Goal: Answer question/provide support: Share knowledge or assist other users

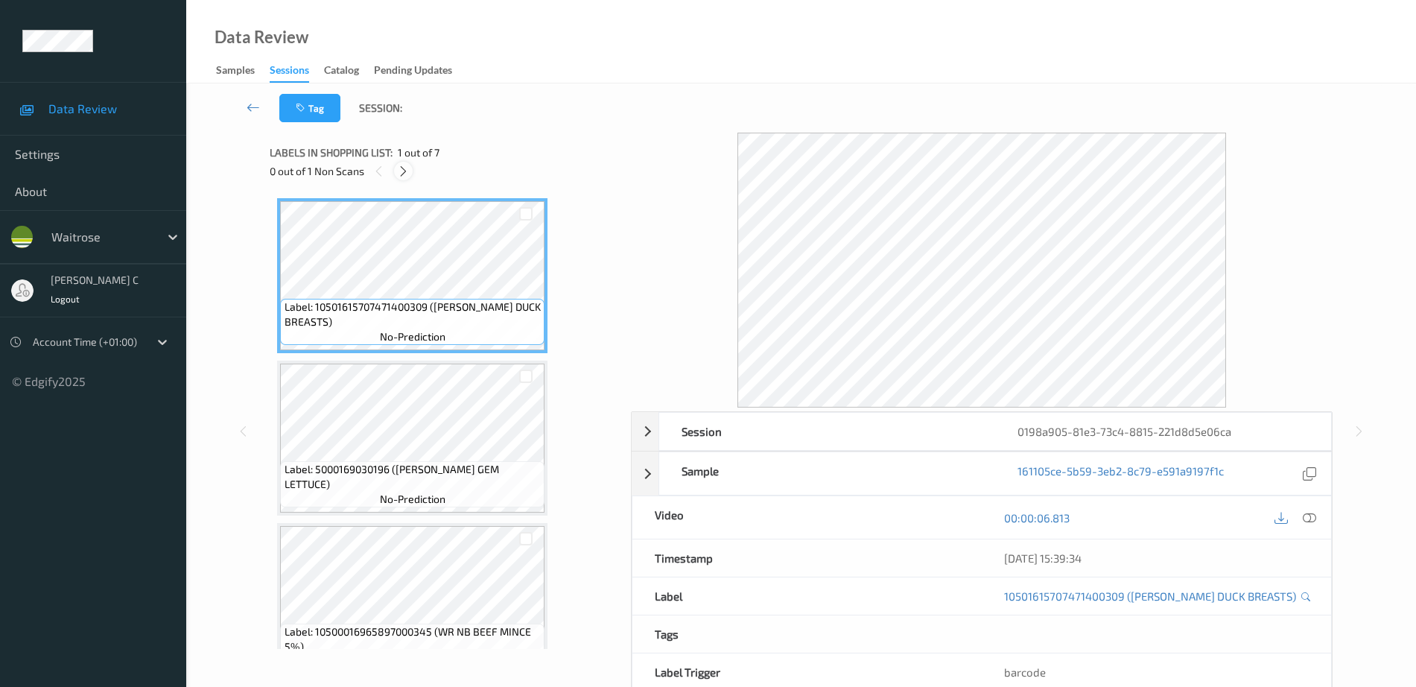
click at [401, 177] on icon at bounding box center [403, 171] width 13 height 13
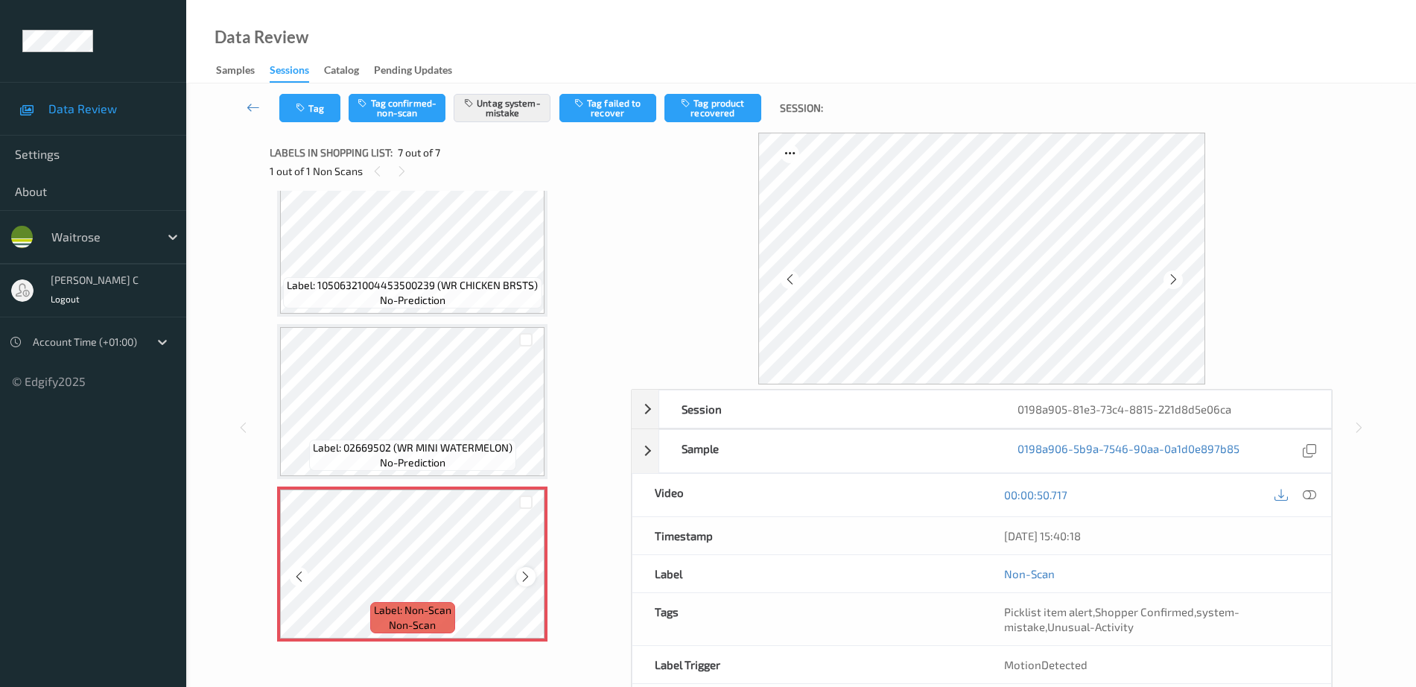
click at [524, 582] on icon at bounding box center [525, 576] width 13 height 13
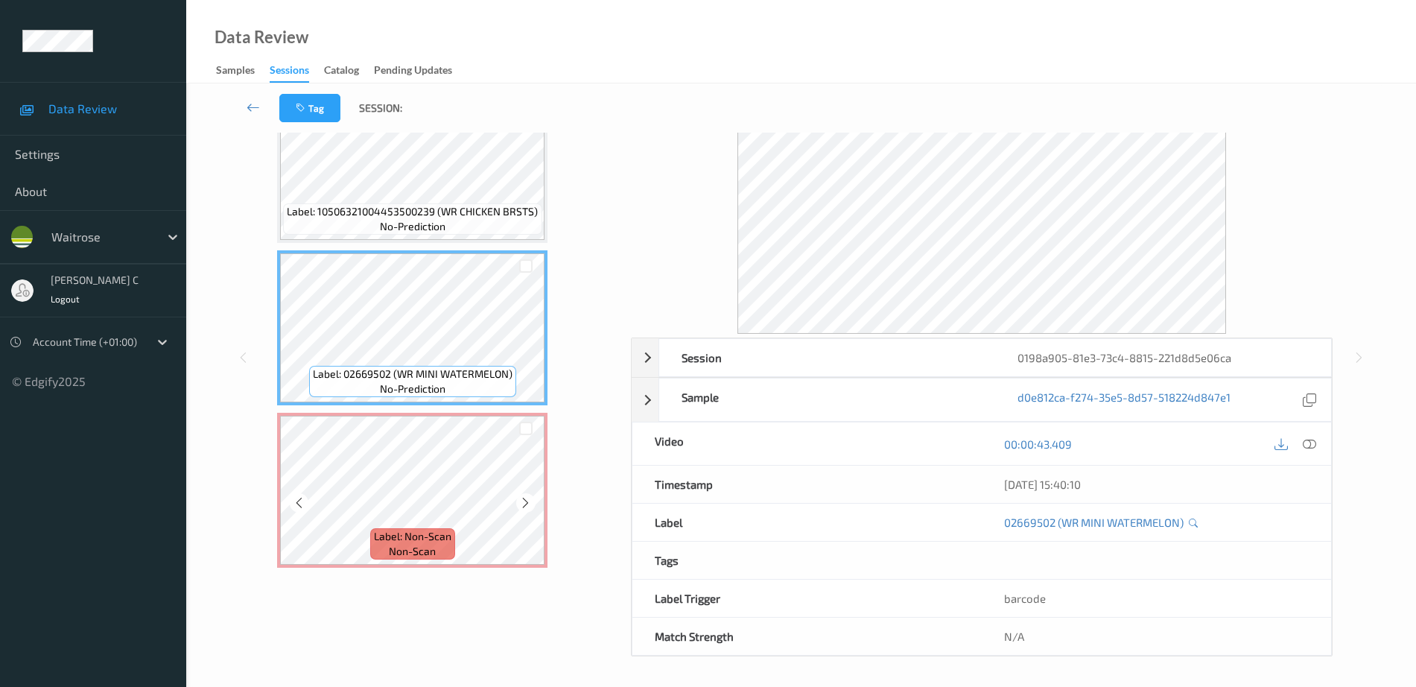
scroll to position [66, 0]
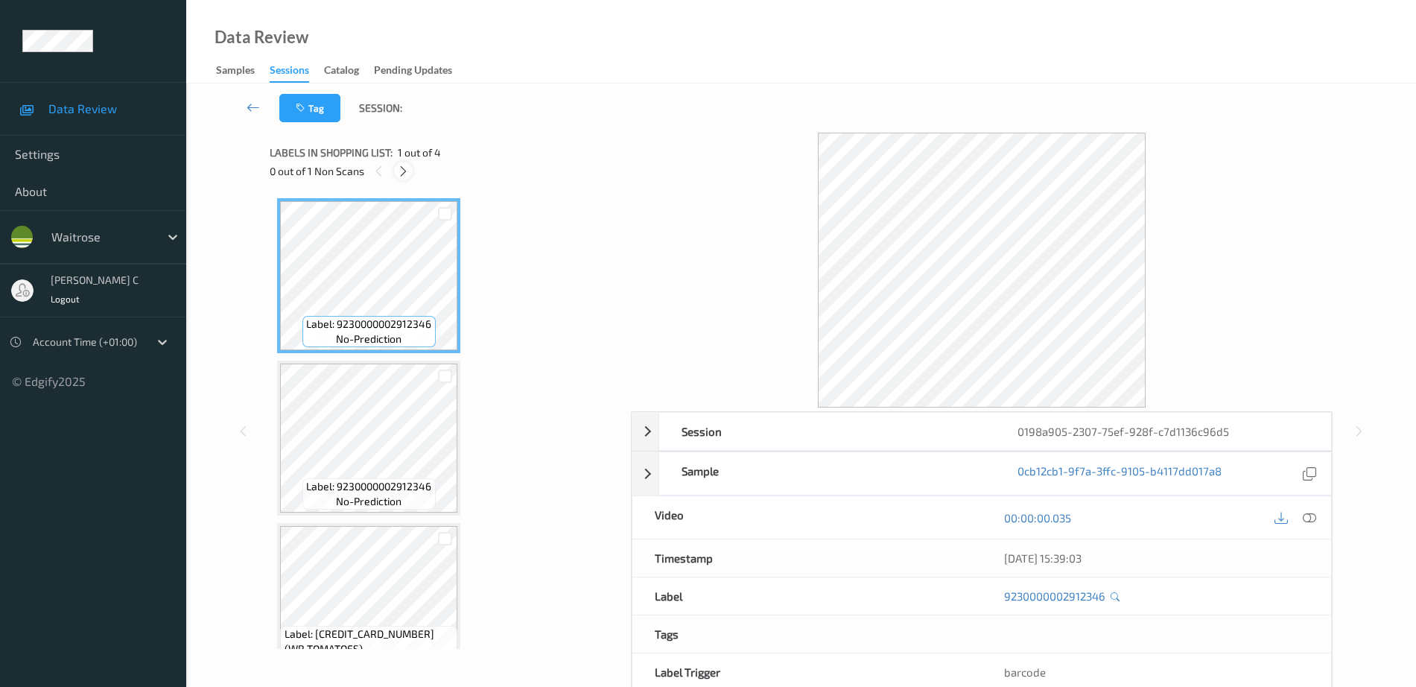
click at [403, 173] on icon at bounding box center [403, 171] width 13 height 13
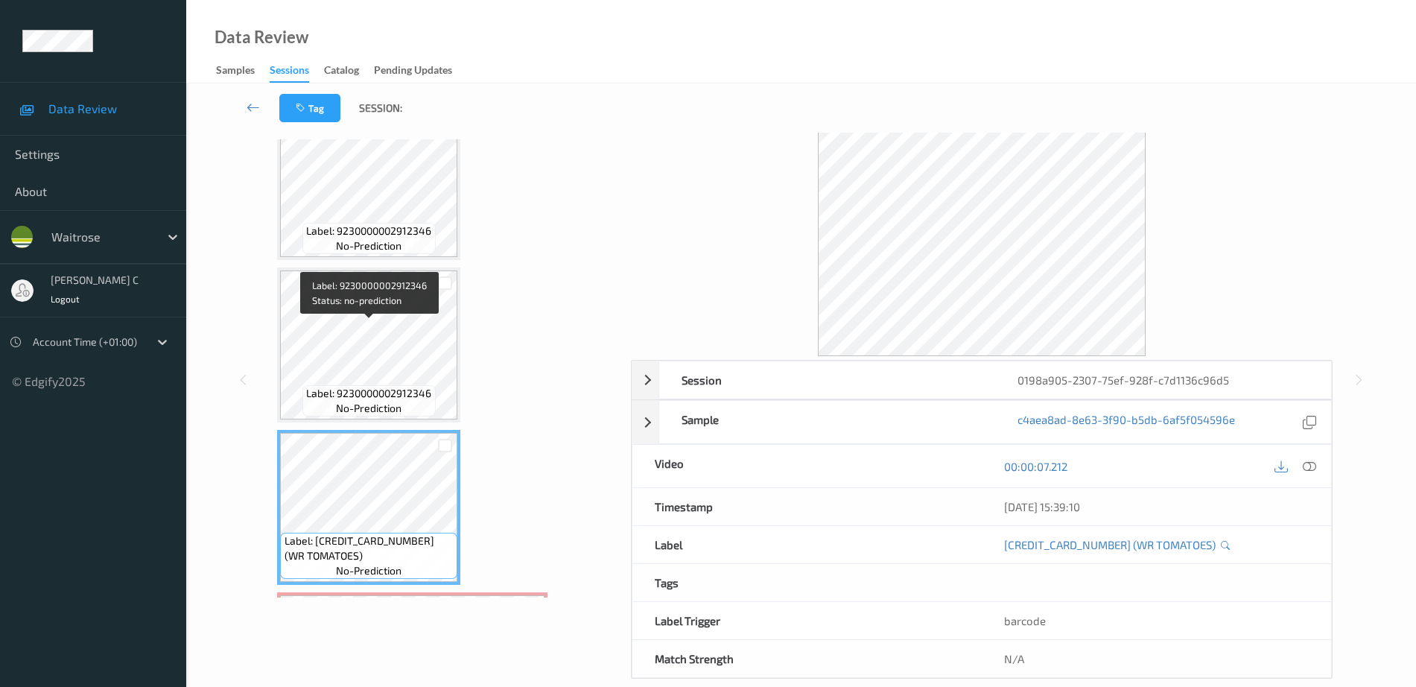
scroll to position [13, 0]
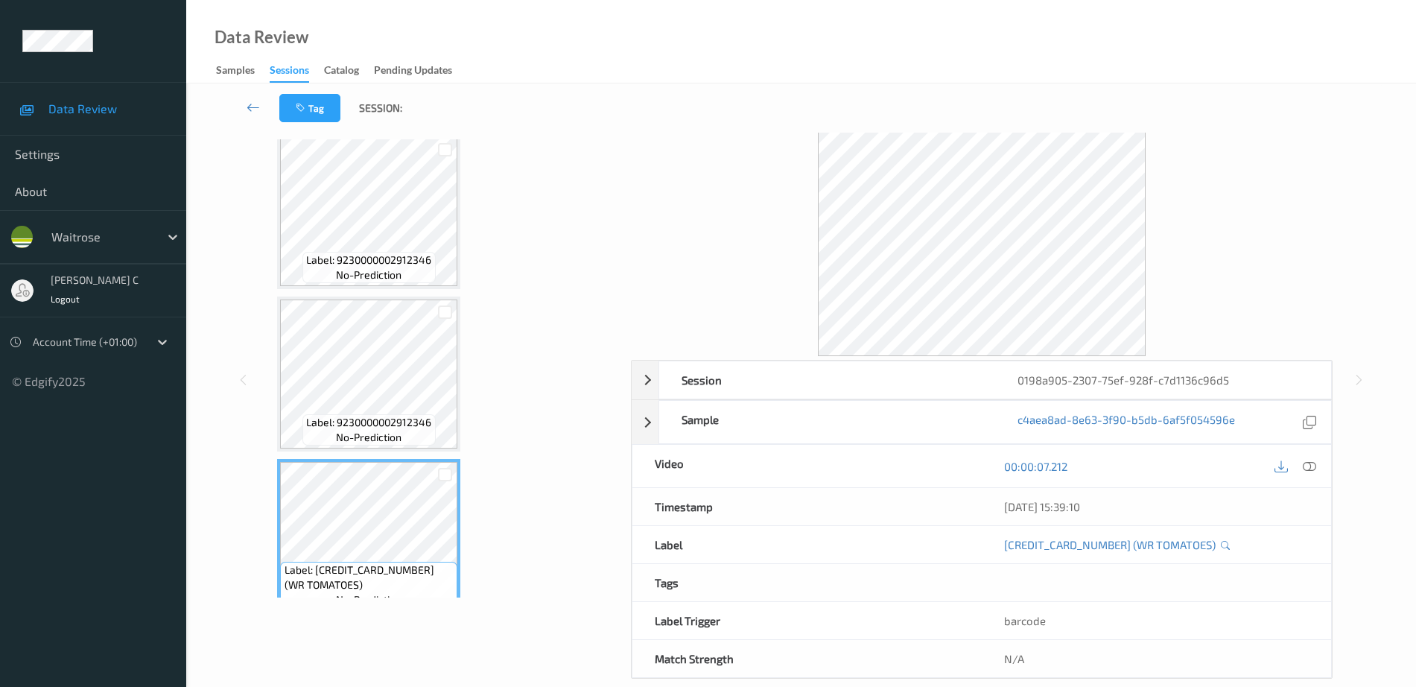
click at [344, 255] on span "Label: 9230000002912346" at bounding box center [368, 259] width 125 height 15
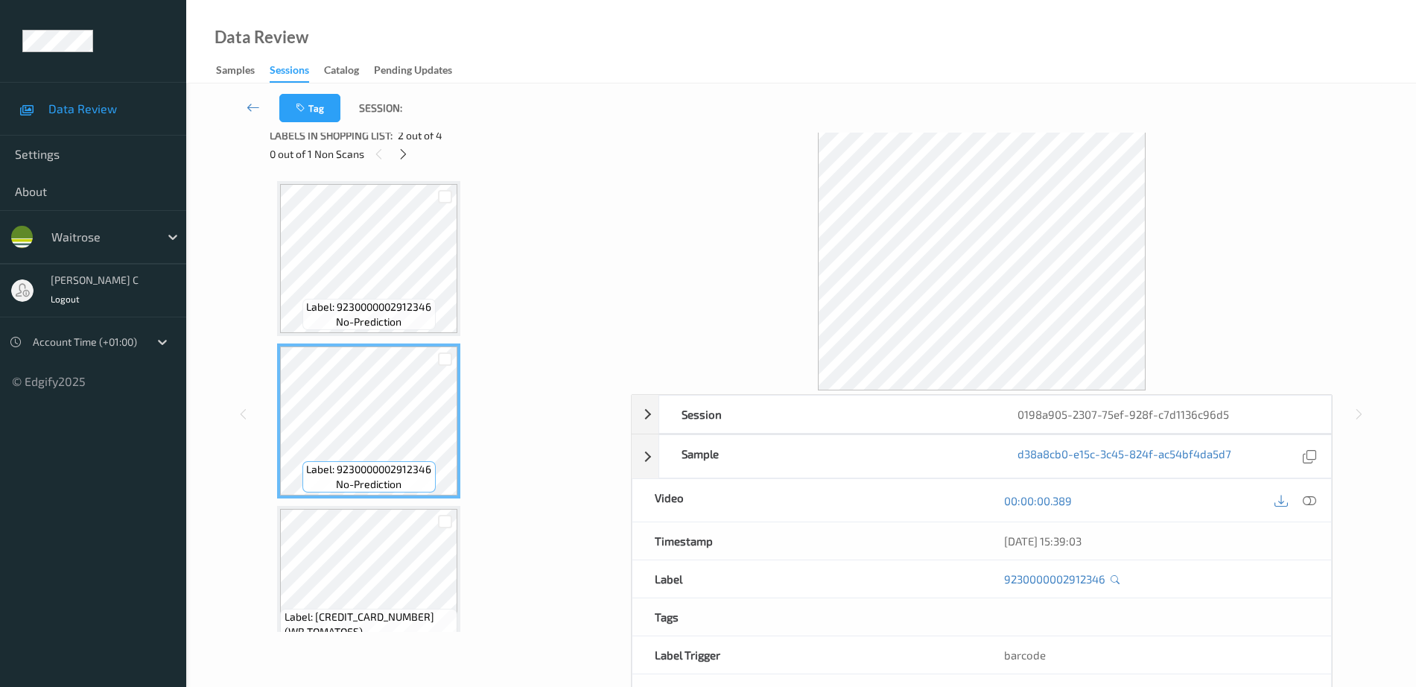
scroll to position [0, 0]
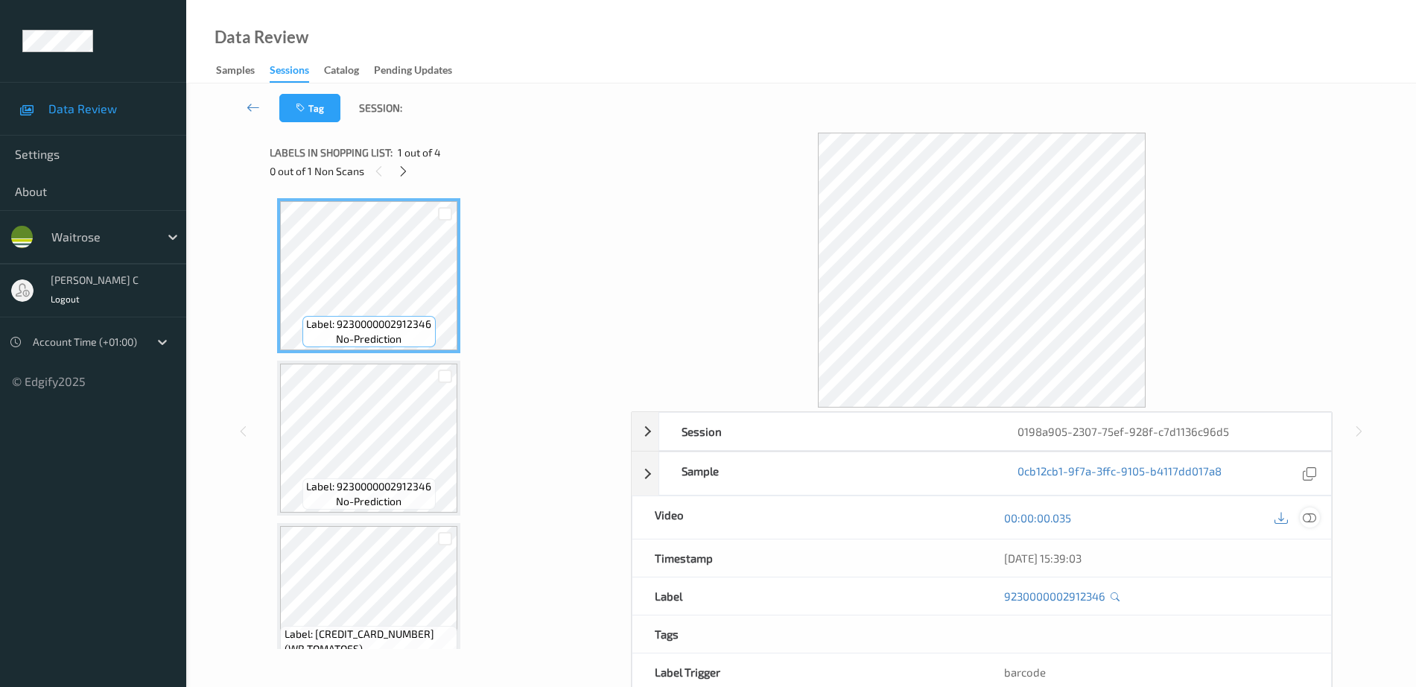
click at [1308, 511] on icon at bounding box center [1309, 517] width 13 height 13
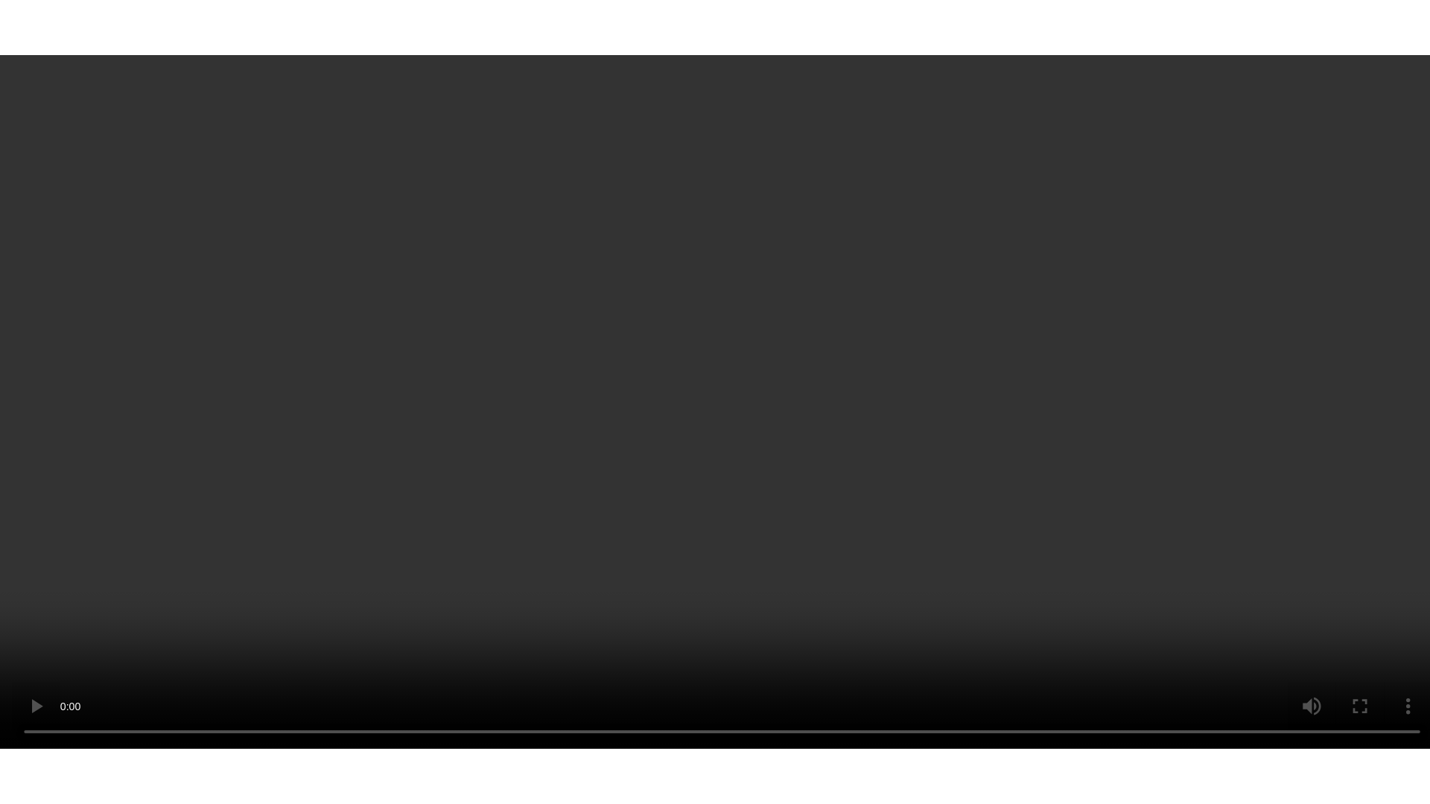
scroll to position [199, 0]
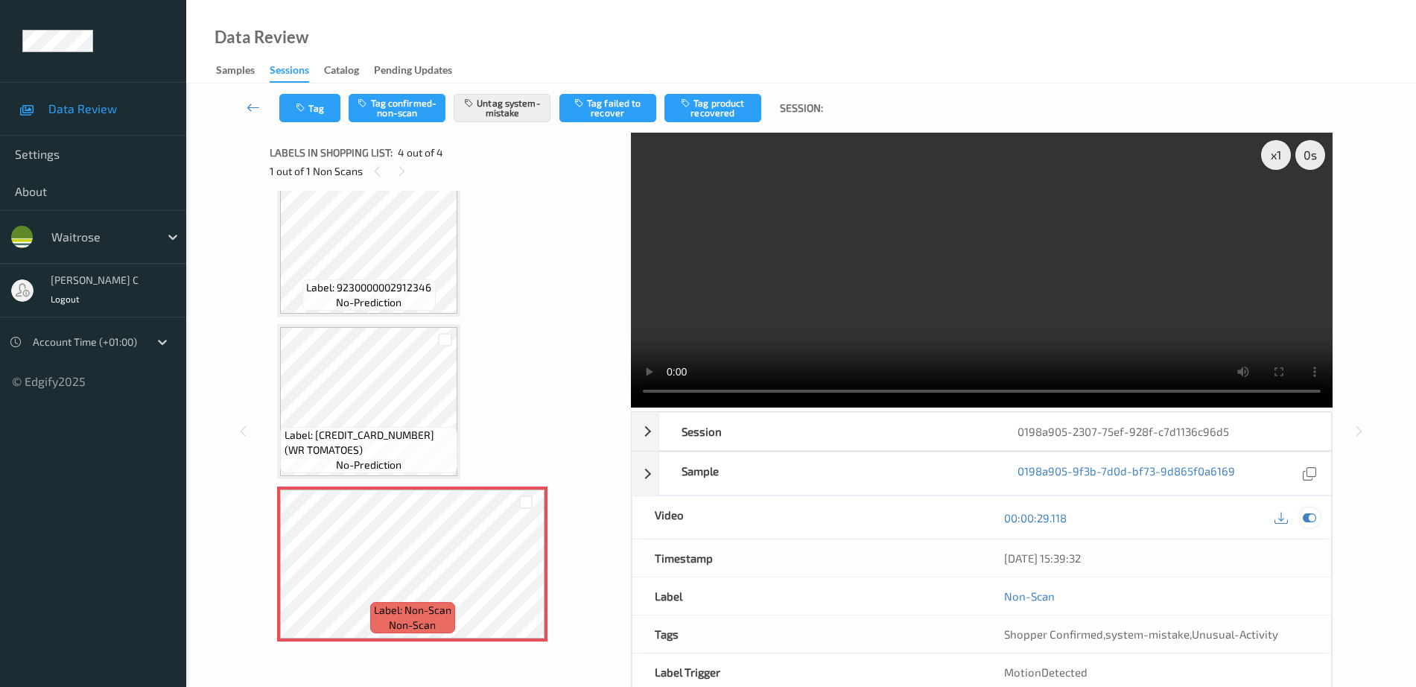
click at [1309, 516] on icon at bounding box center [1309, 517] width 13 height 13
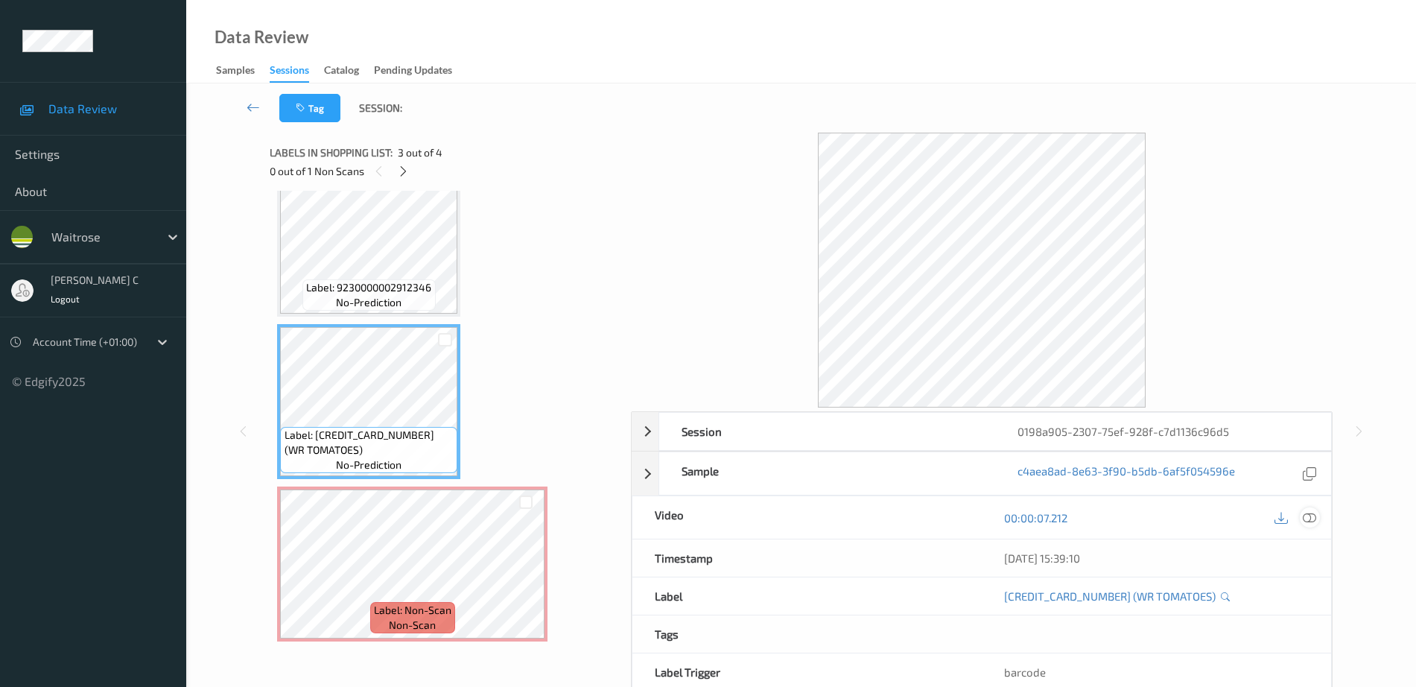
click at [1315, 521] on icon at bounding box center [1309, 517] width 13 height 13
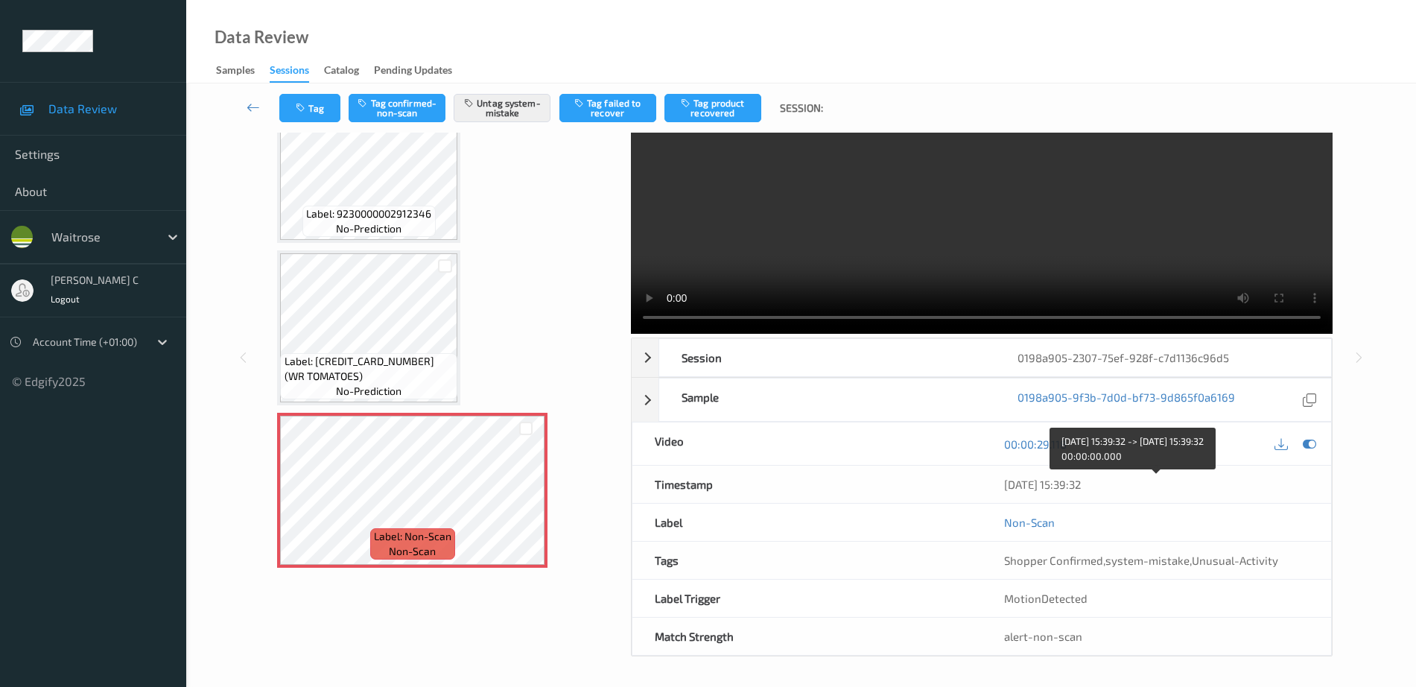
scroll to position [0, 0]
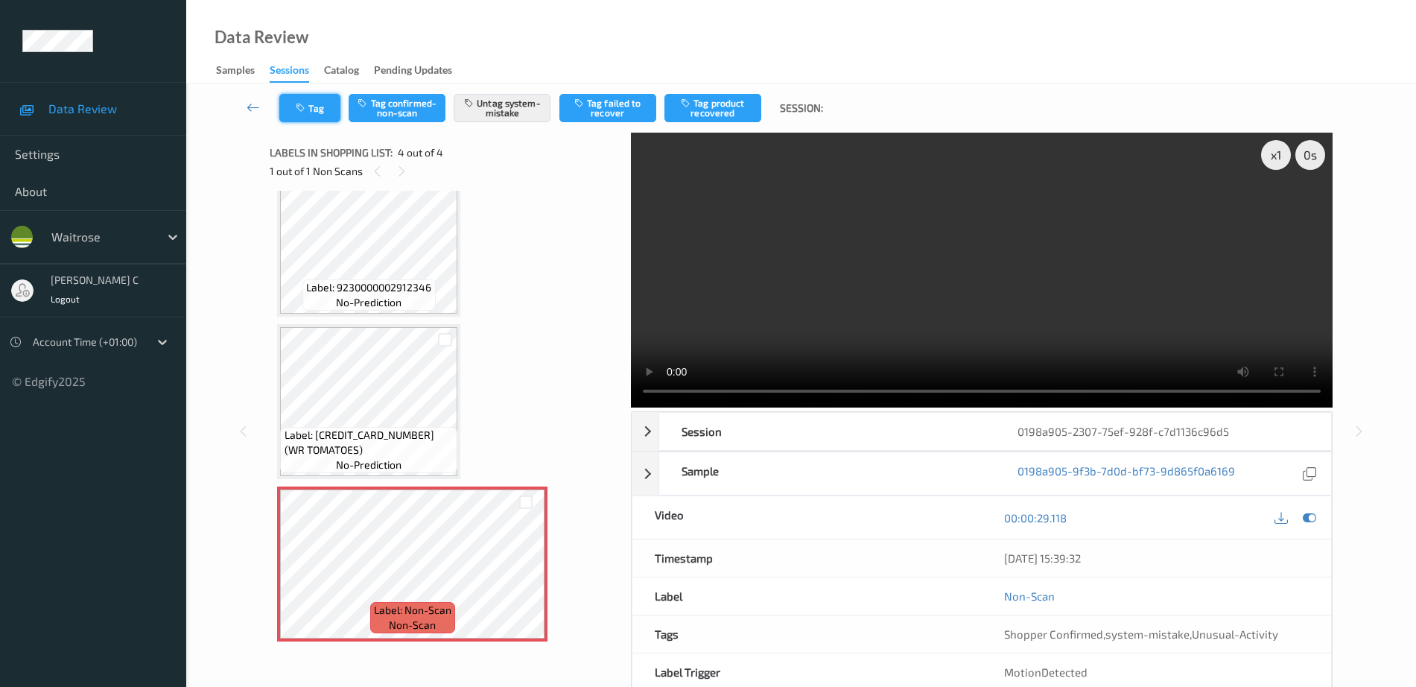
click at [305, 106] on icon "button" at bounding box center [302, 108] width 13 height 10
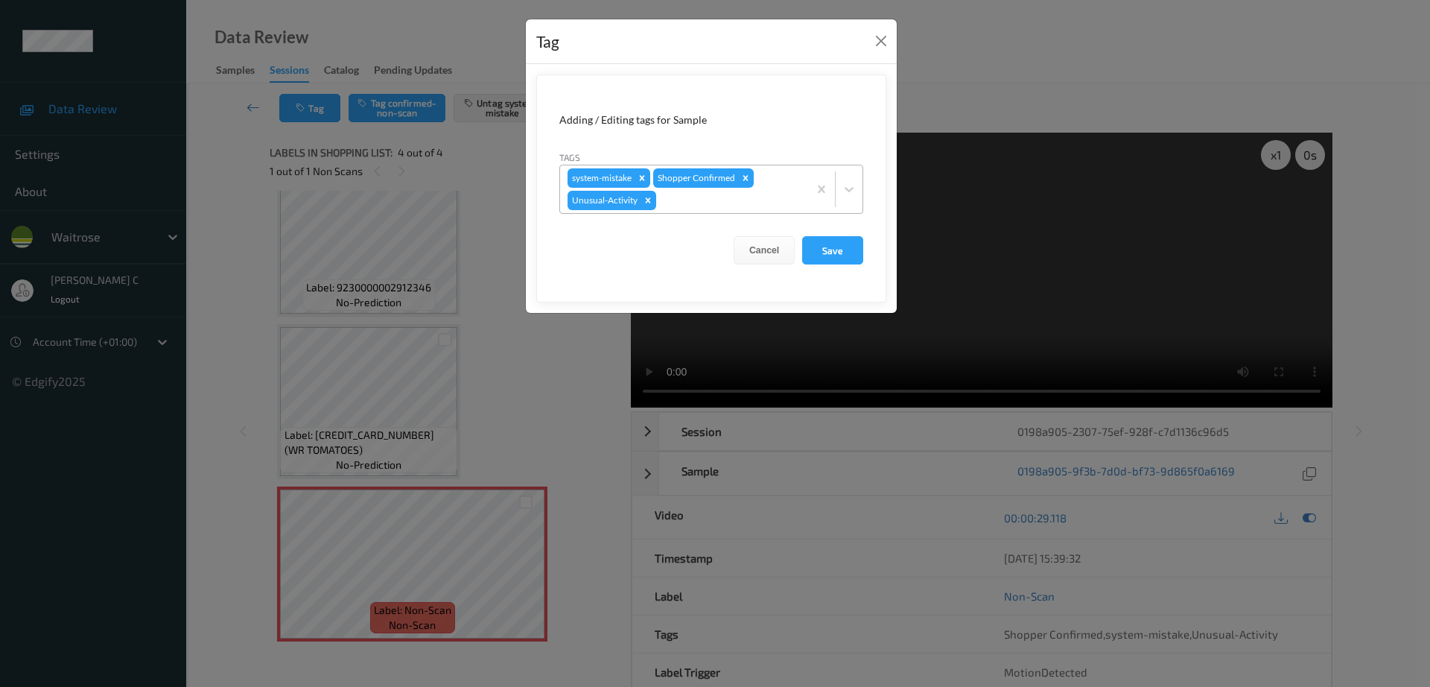
click at [705, 208] on div at bounding box center [730, 200] width 142 height 18
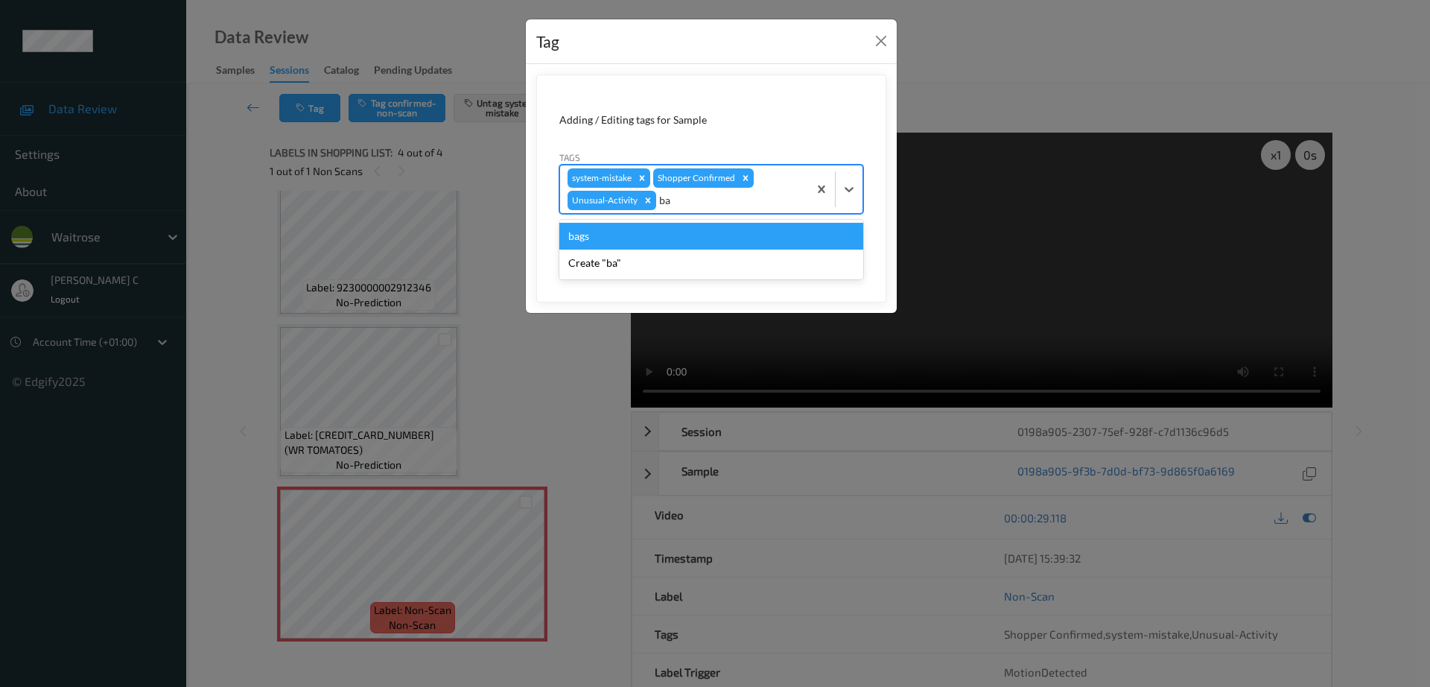
type input "bag"
click at [667, 238] on div "bags" at bounding box center [711, 236] width 304 height 27
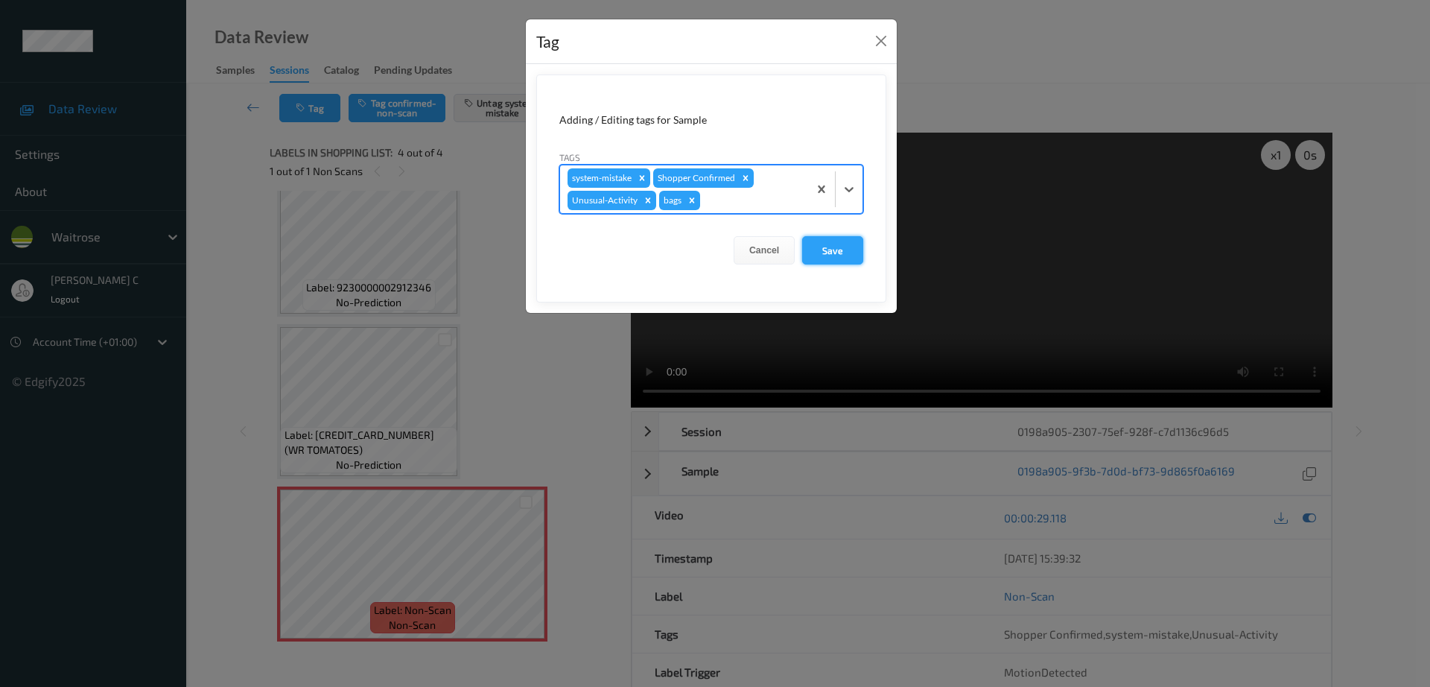
click at [835, 248] on button "Save" at bounding box center [832, 250] width 61 height 28
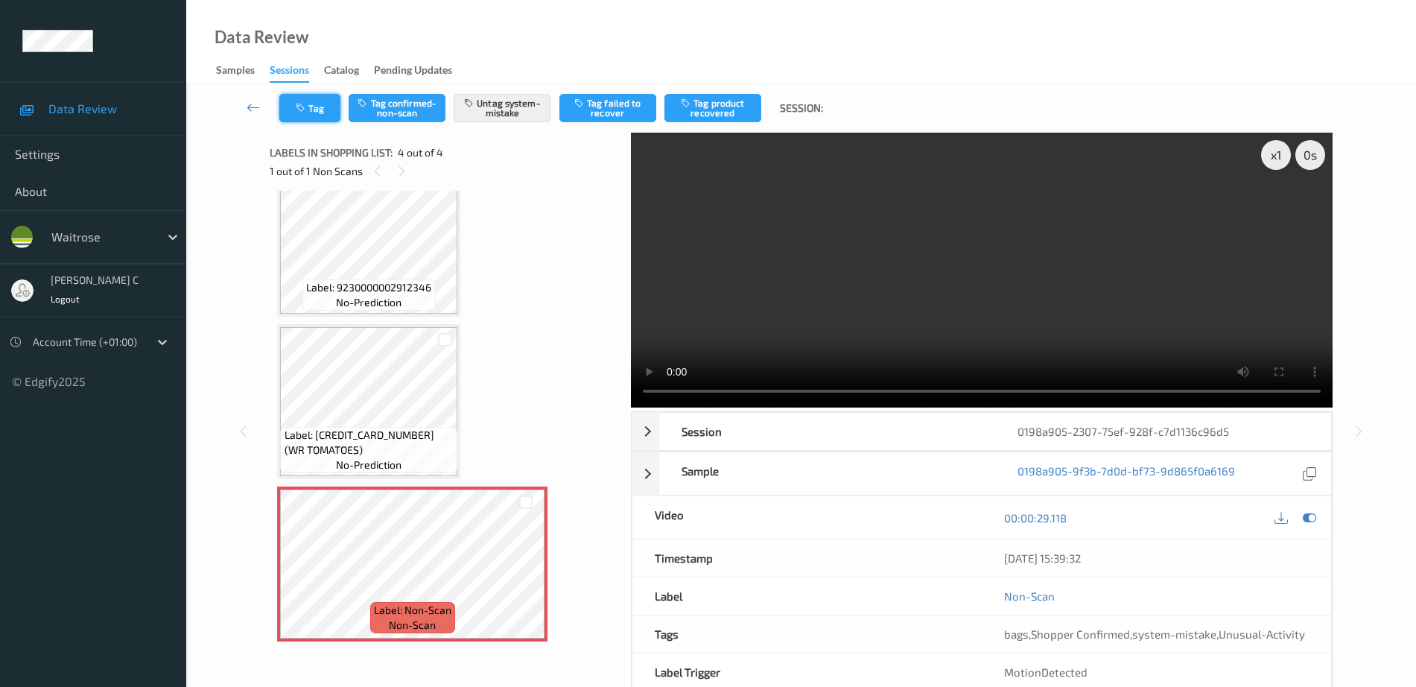
click at [314, 112] on button "Tag" at bounding box center [309, 108] width 61 height 28
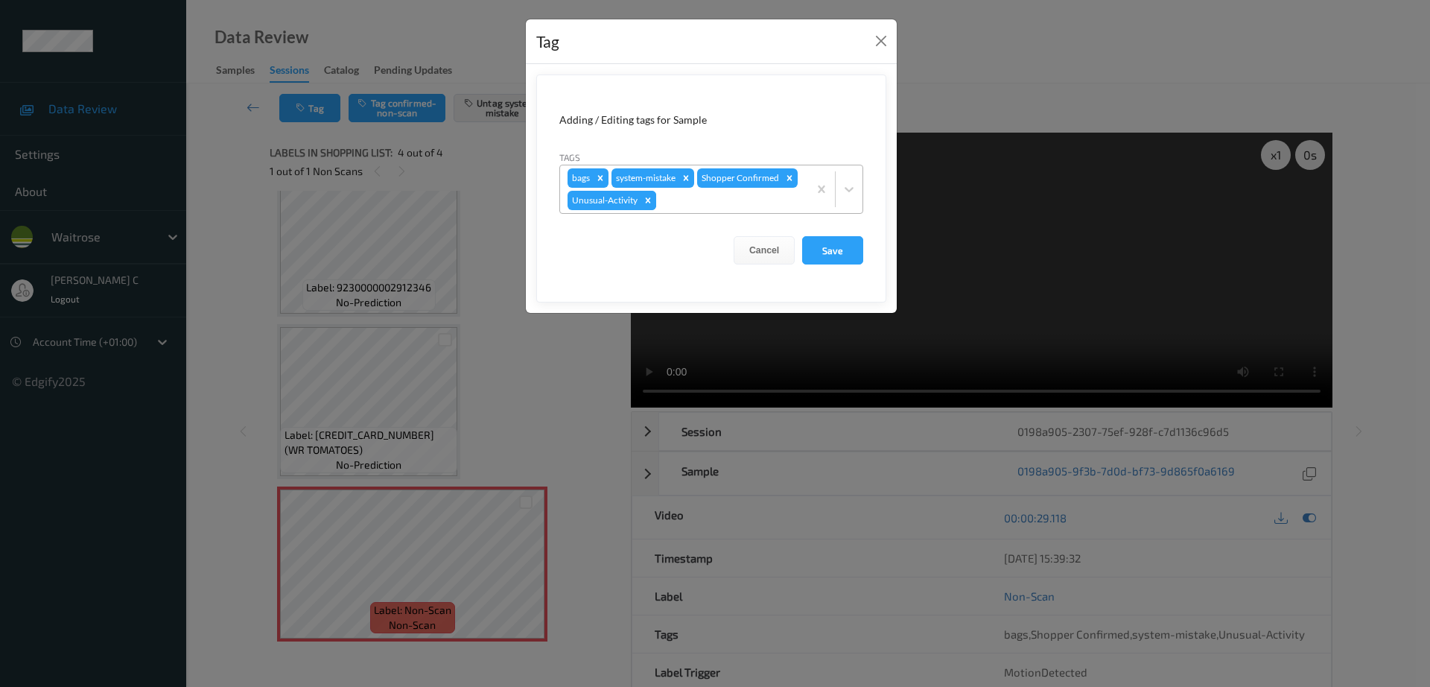
click at [649, 207] on div "Remove Unusual-Activity" at bounding box center [648, 200] width 16 height 19
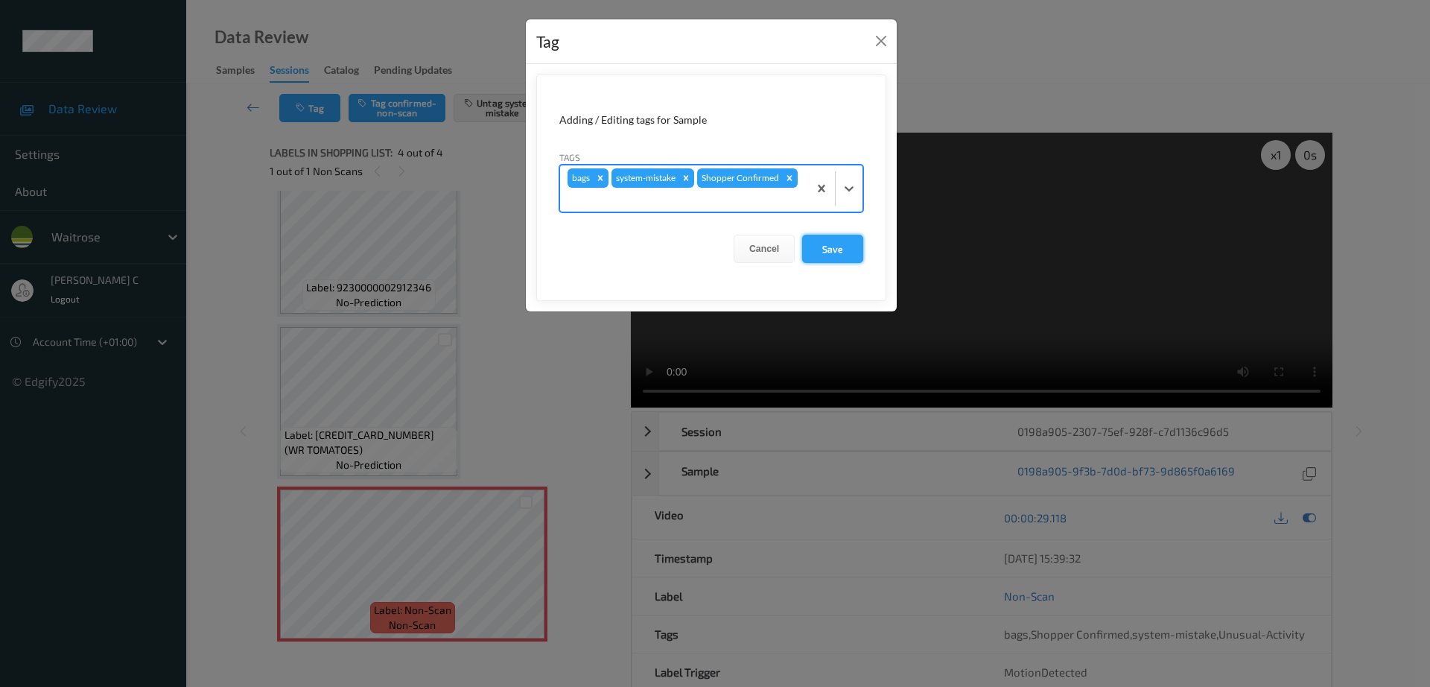
click at [854, 247] on button "Save" at bounding box center [832, 249] width 61 height 28
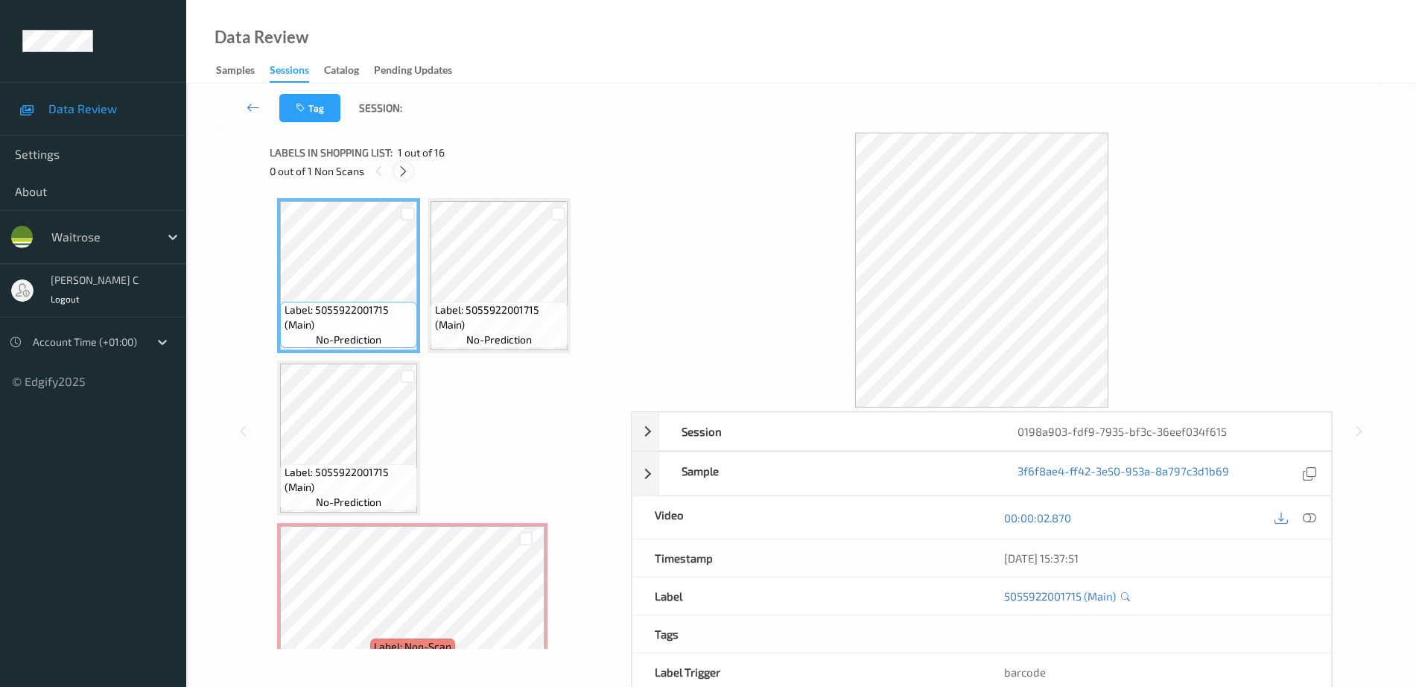
click at [404, 166] on icon at bounding box center [403, 171] width 13 height 13
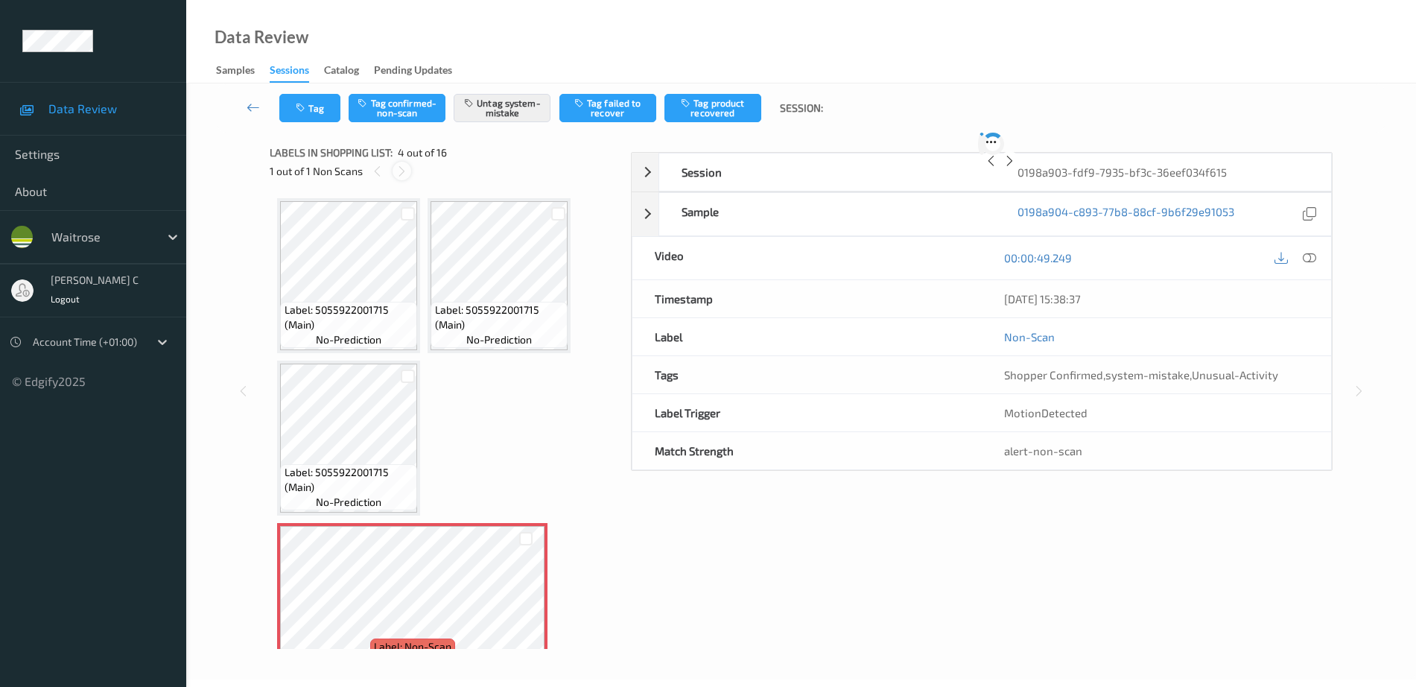
scroll to position [170, 0]
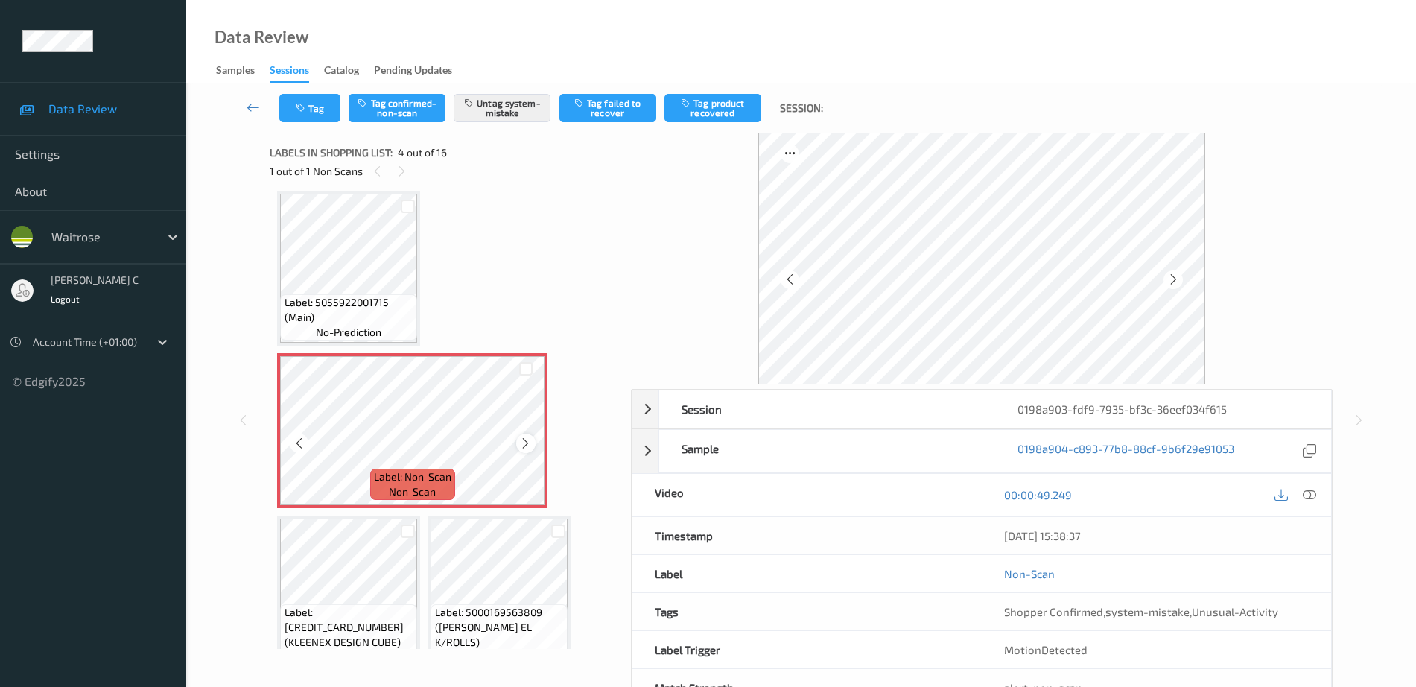
click at [530, 441] on icon at bounding box center [525, 442] width 13 height 13
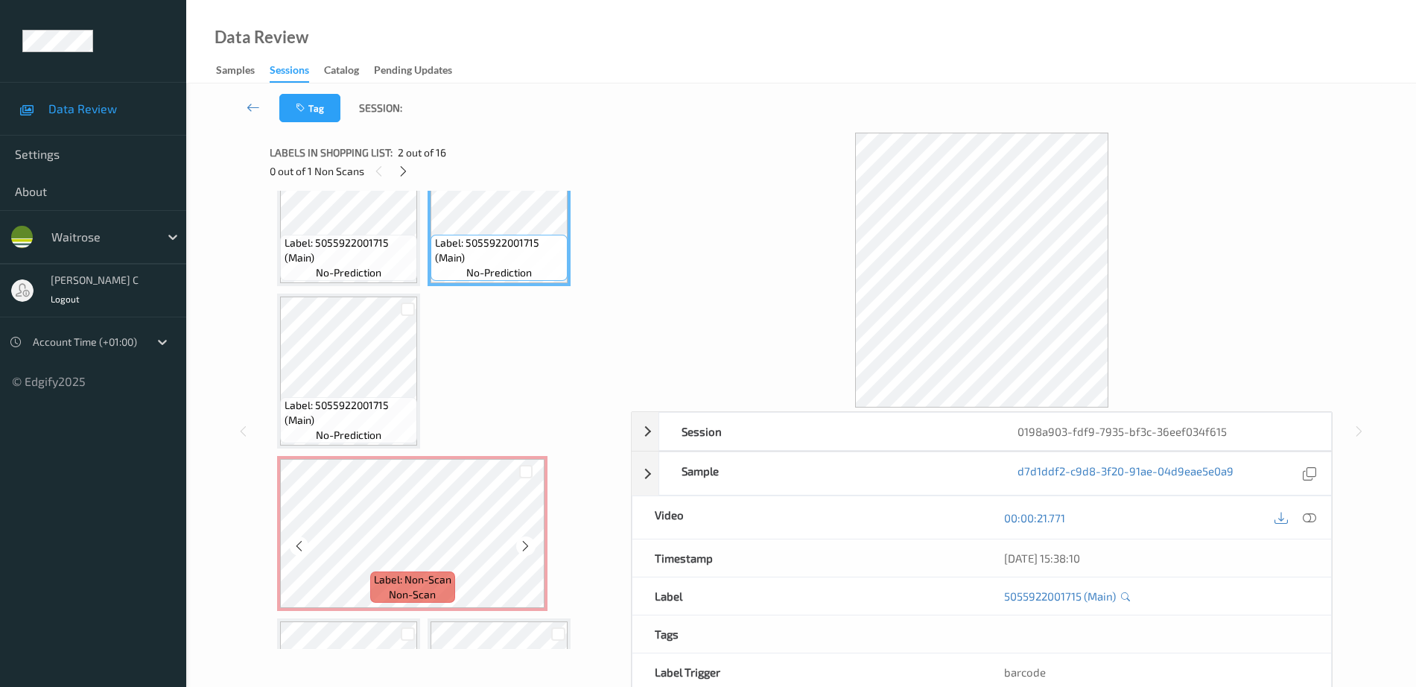
scroll to position [93, 0]
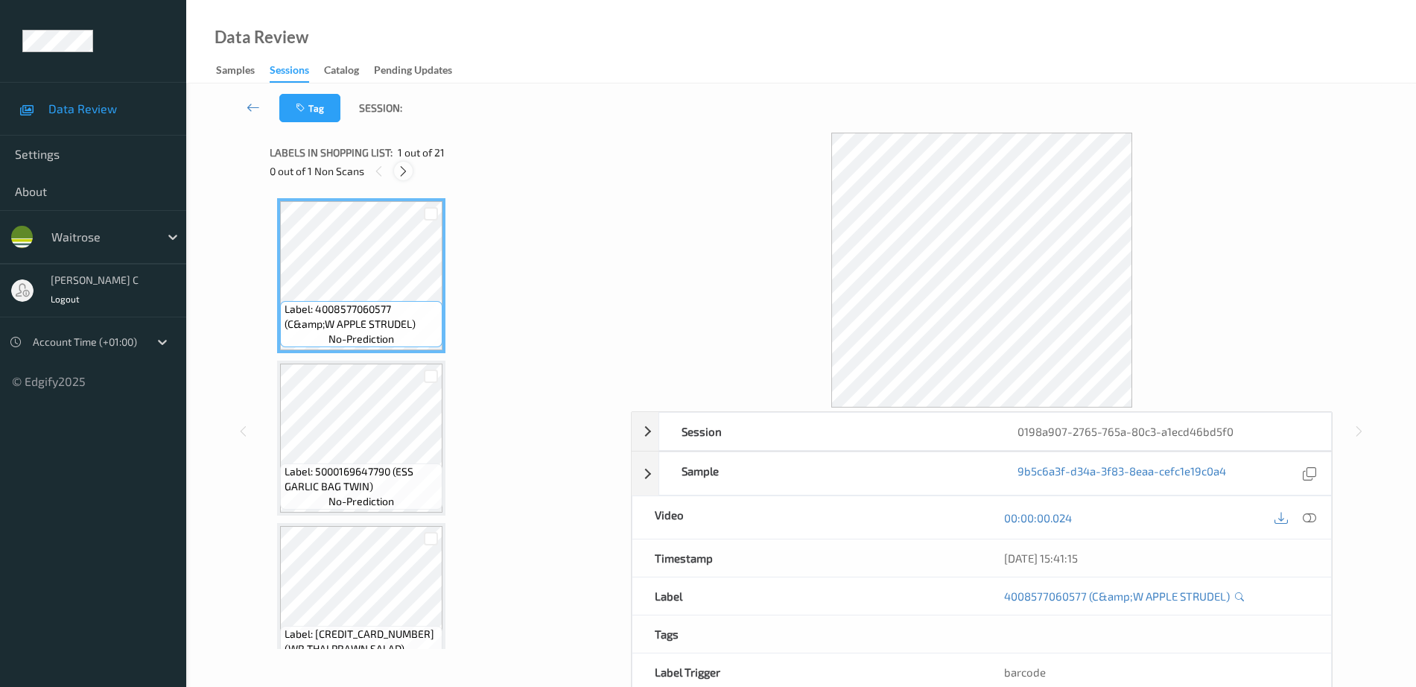
click at [402, 162] on div at bounding box center [403, 171] width 19 height 19
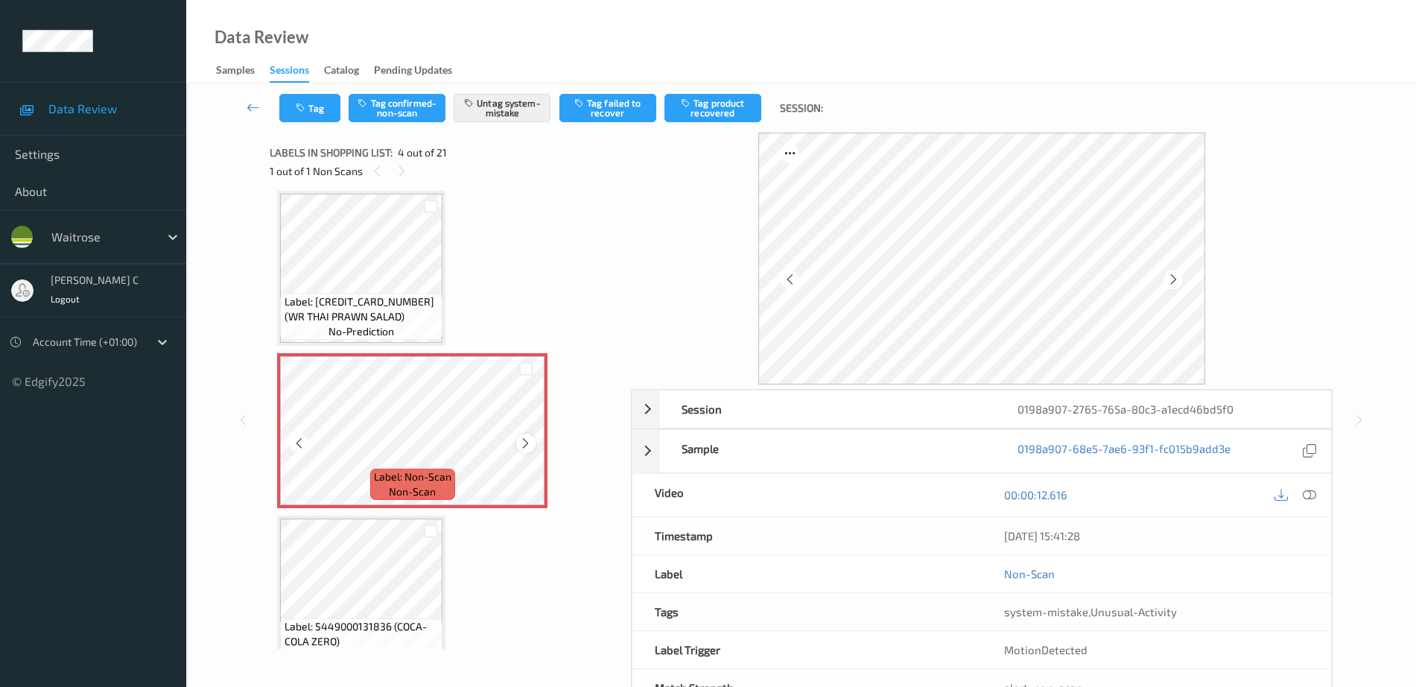
click at [523, 440] on icon at bounding box center [525, 442] width 13 height 13
click at [521, 440] on icon at bounding box center [525, 442] width 13 height 13
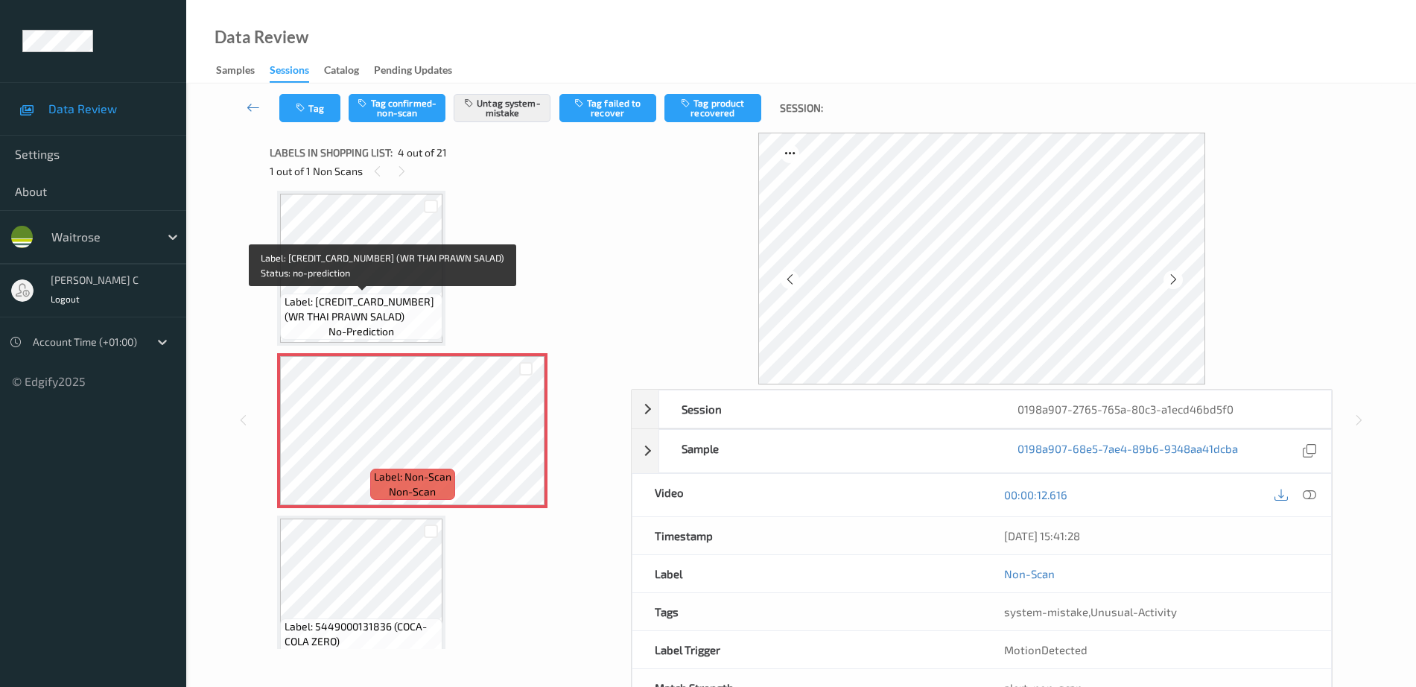
click at [412, 296] on span "Label: 5063210019991 (WR THAI PRAWN SALAD)" at bounding box center [362, 309] width 155 height 30
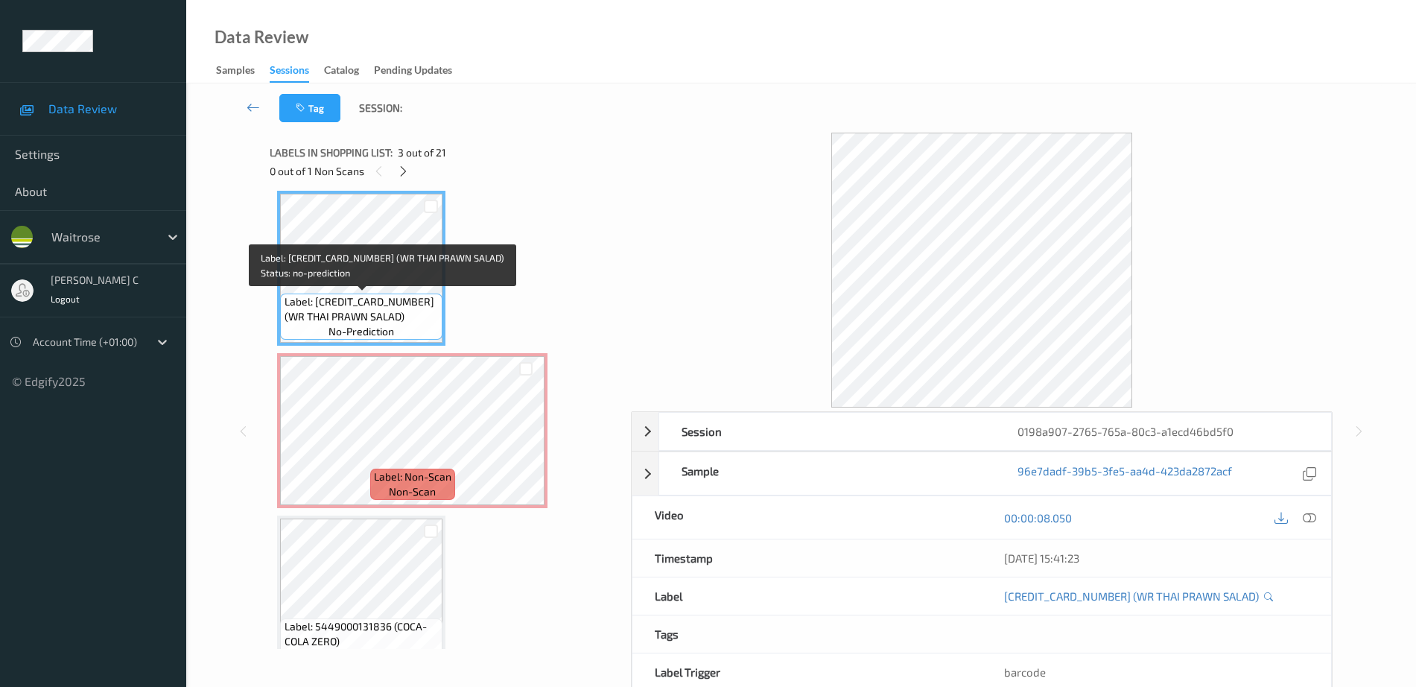
click at [395, 328] on div "Label: 5063210019991 (WR THAI PRAWN SALAD) no-prediction" at bounding box center [361, 316] width 162 height 46
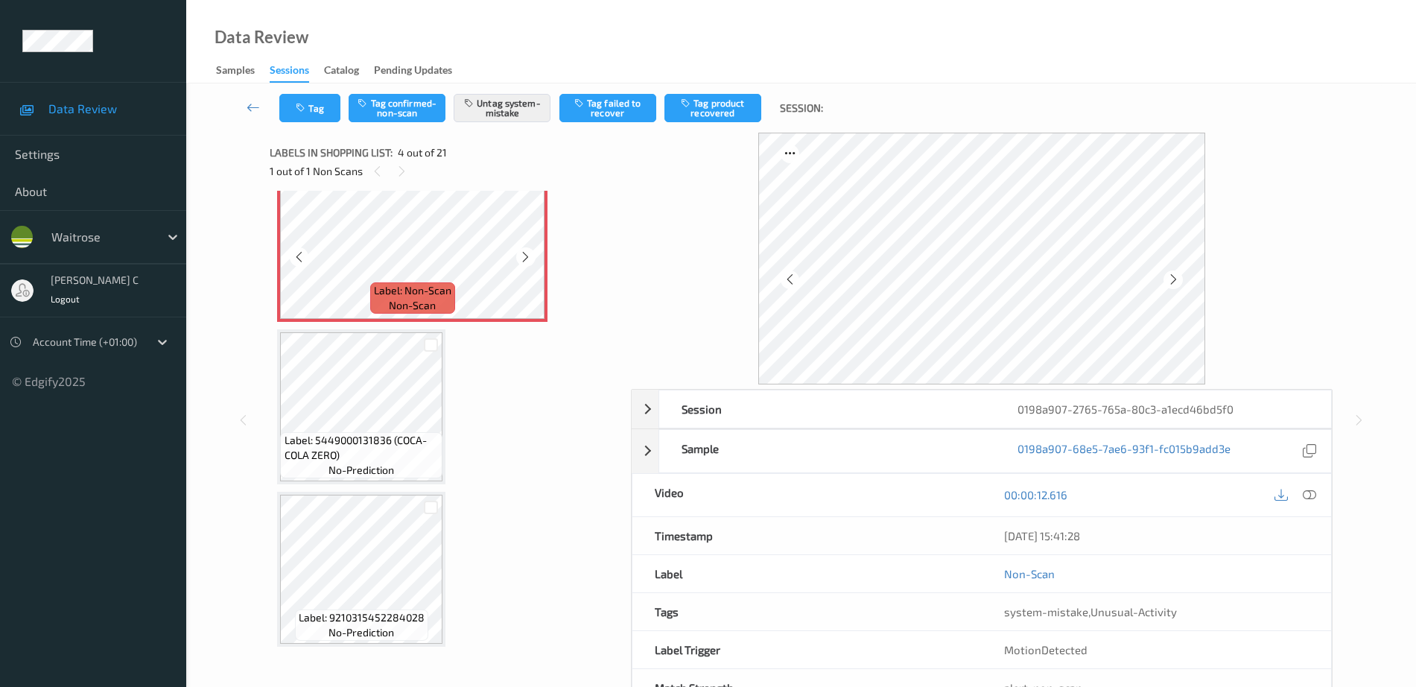
scroll to position [611, 0]
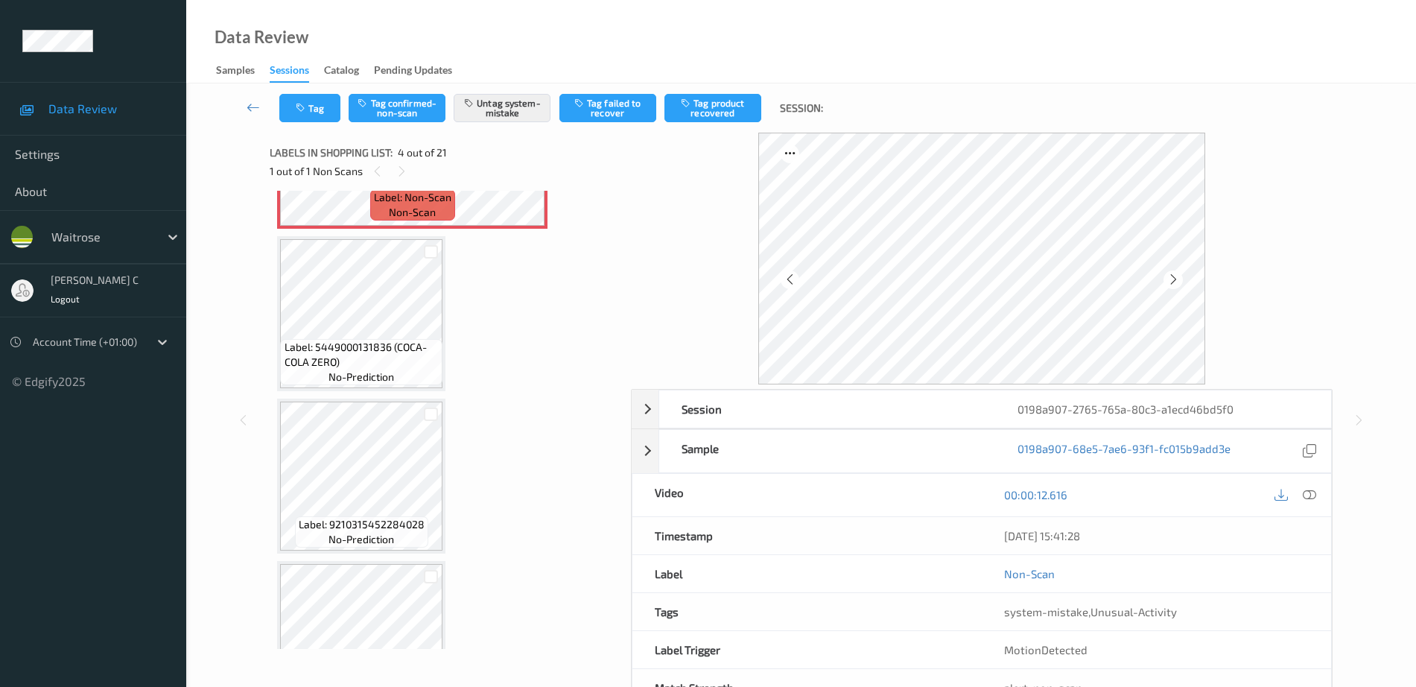
click at [334, 358] on span "Label: 5449000131836 (COCA-COLA ZERO)" at bounding box center [362, 355] width 155 height 30
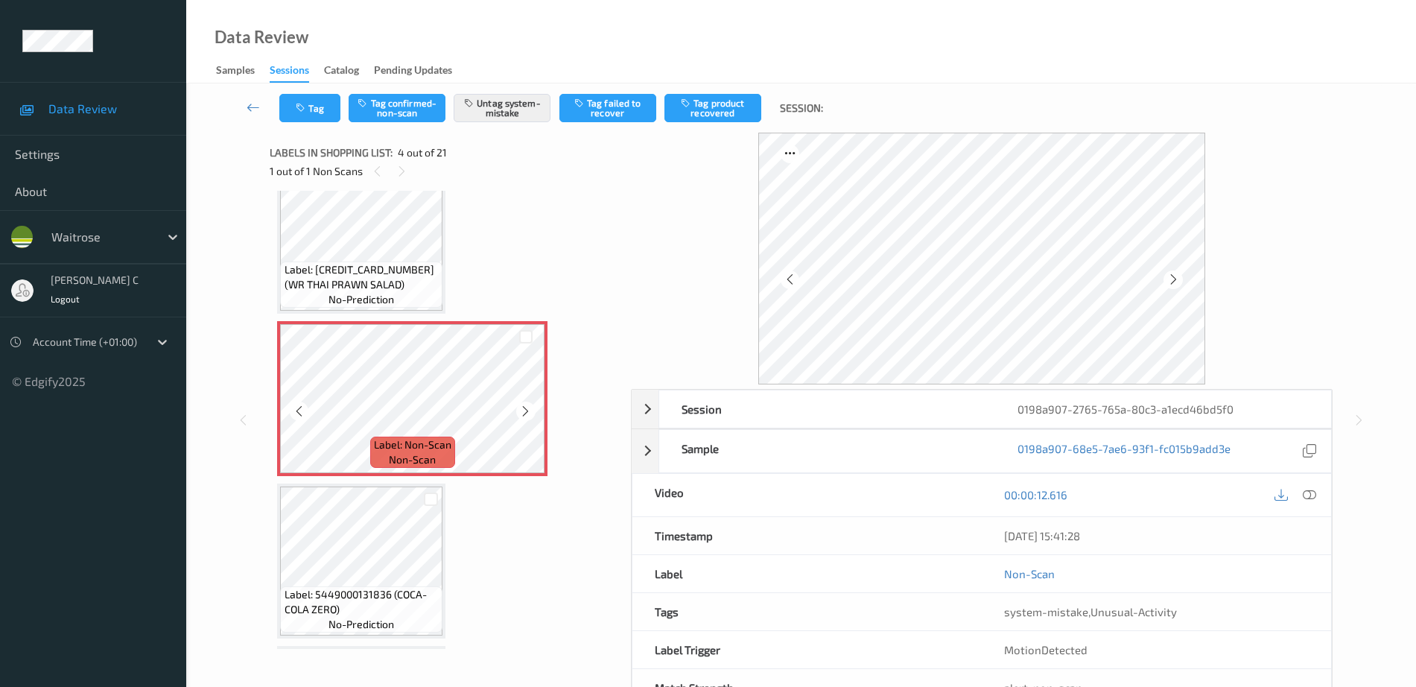
scroll to position [332, 0]
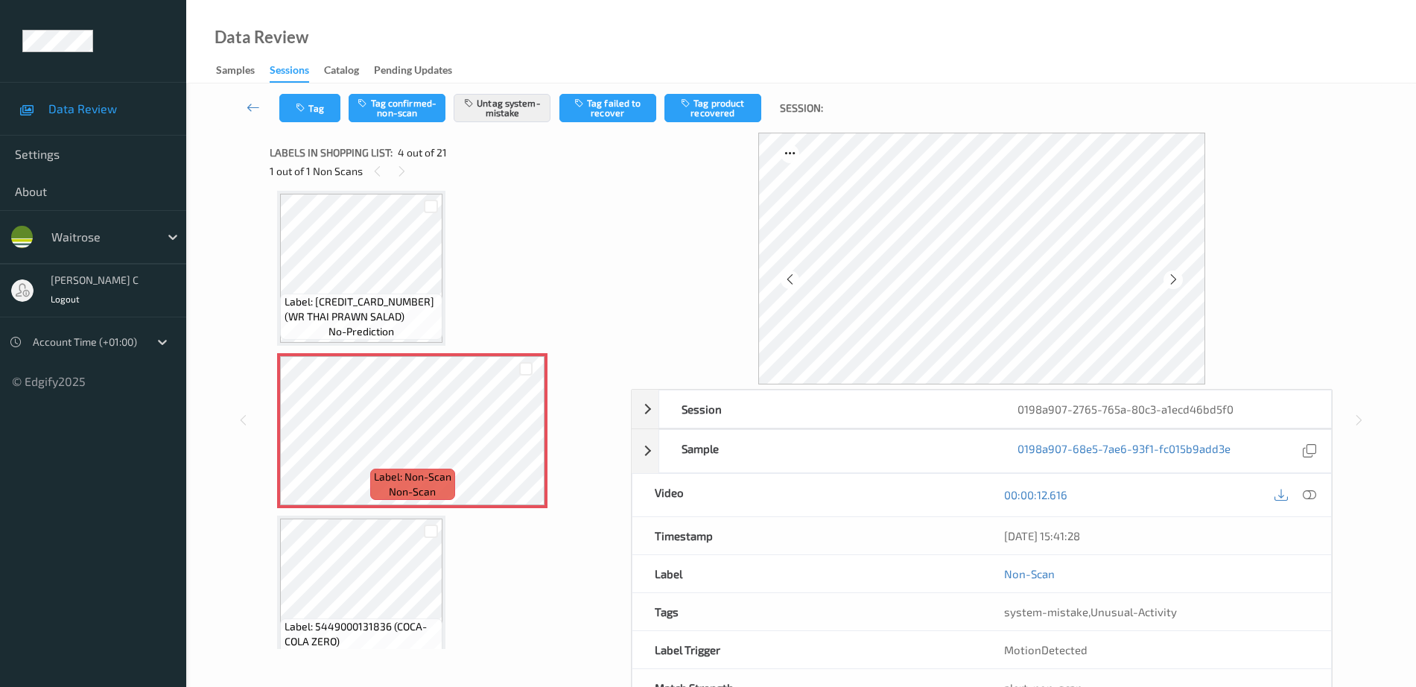
click at [388, 321] on span "Label: 5063210019991 (WR THAI PRAWN SALAD)" at bounding box center [362, 309] width 155 height 30
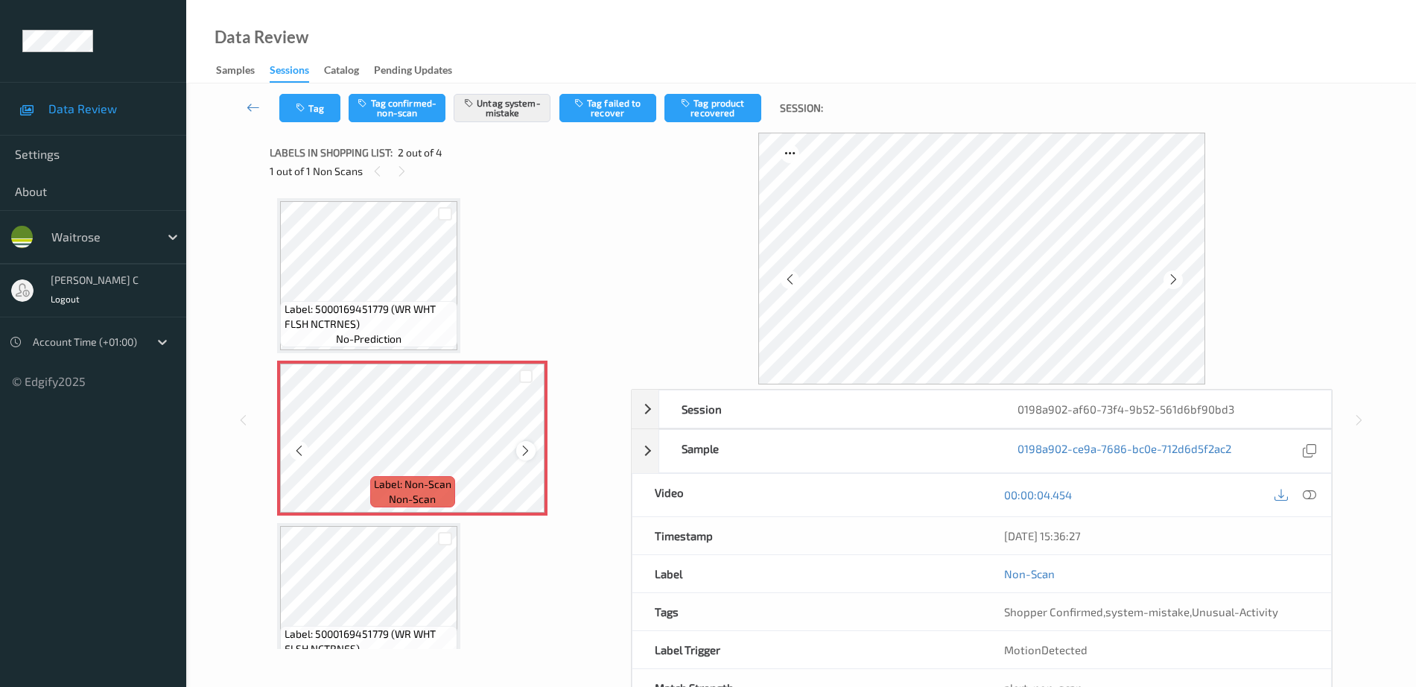
click at [529, 454] on icon at bounding box center [525, 450] width 13 height 13
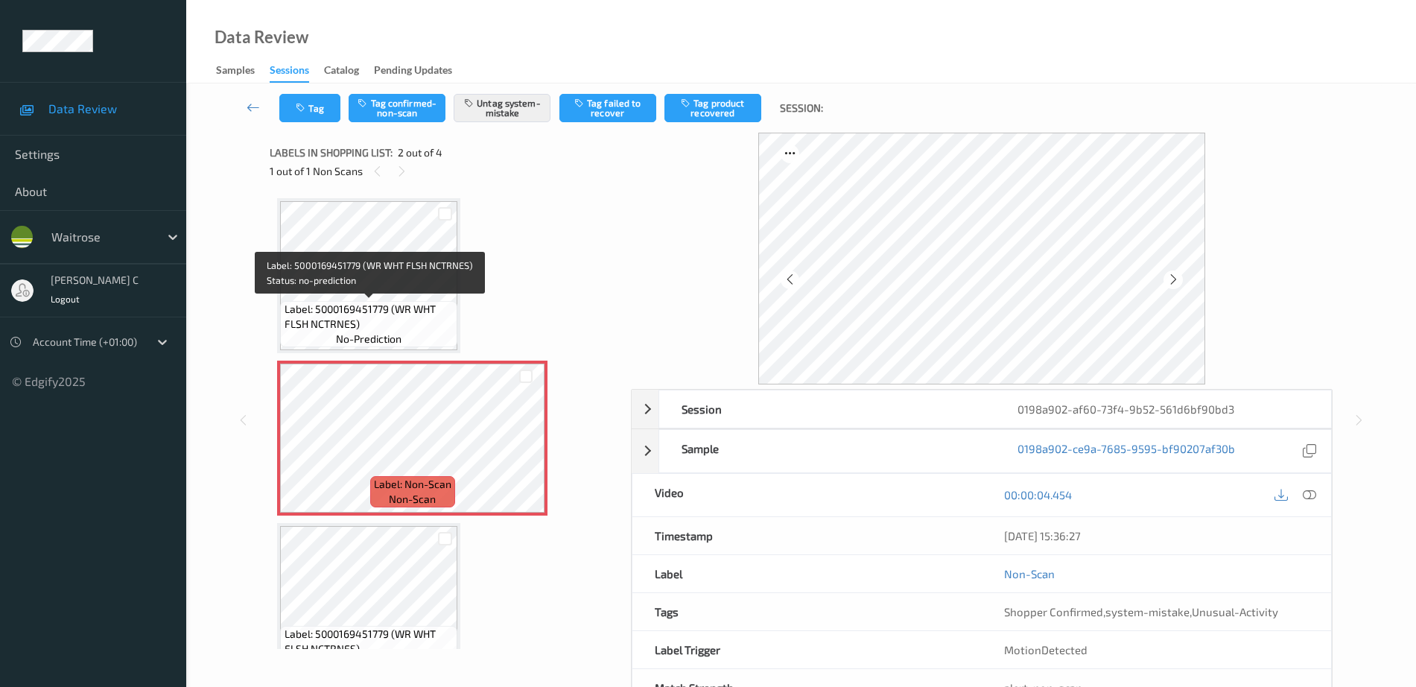
click at [378, 302] on span "Label: 5000169451779 (WR WHT FLSH NCTRNES)" at bounding box center [370, 317] width 170 height 30
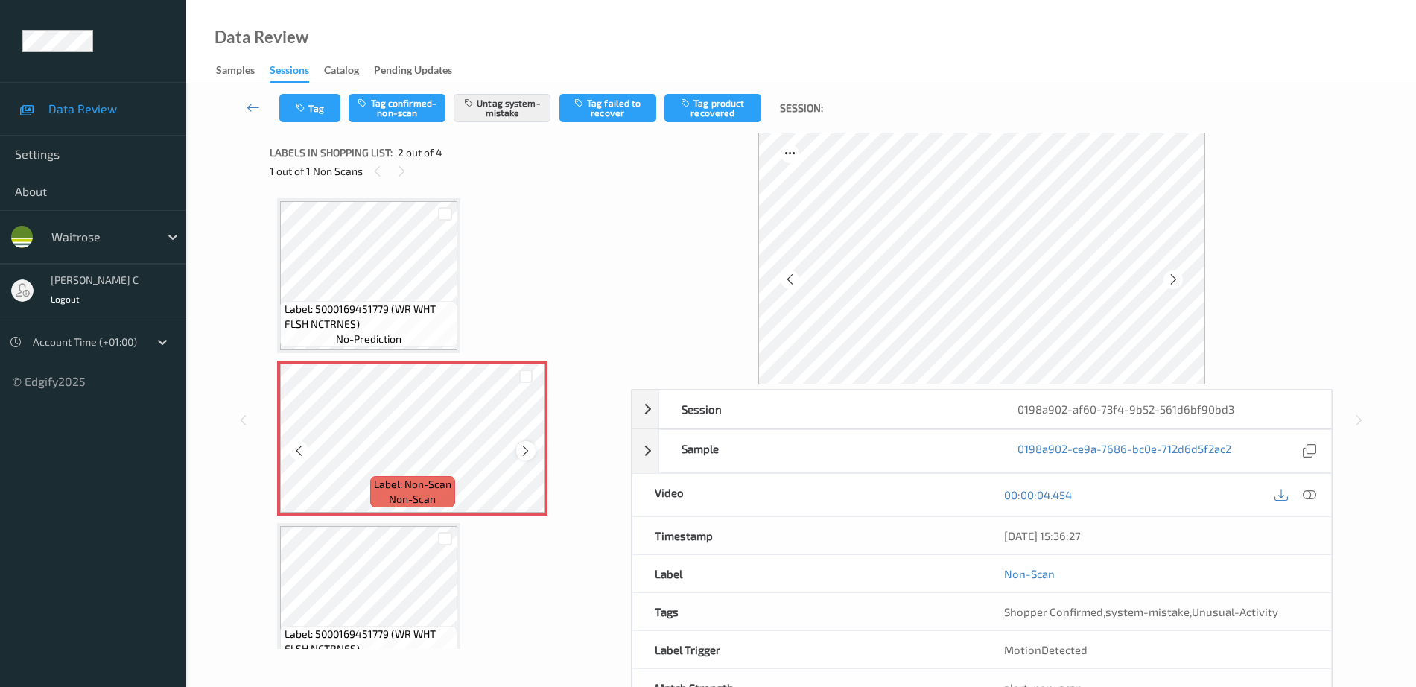
click at [524, 452] on icon at bounding box center [525, 450] width 13 height 13
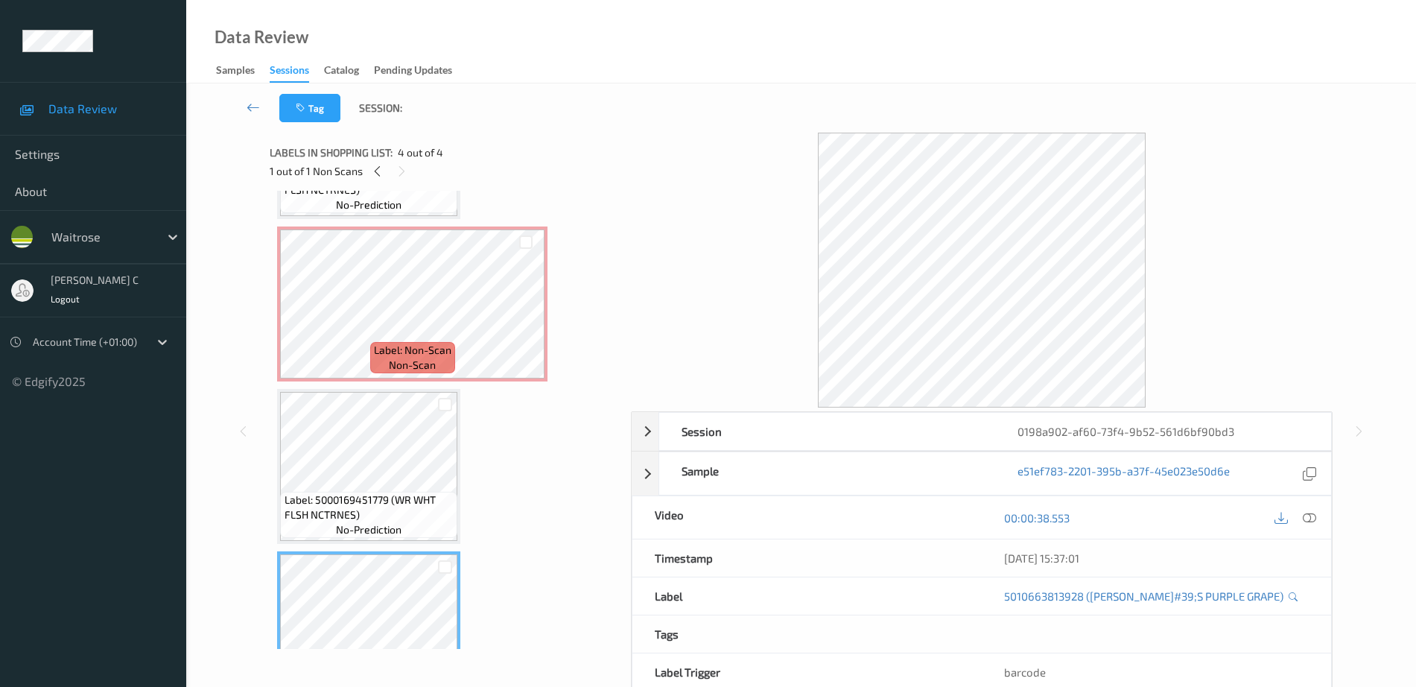
scroll to position [106, 0]
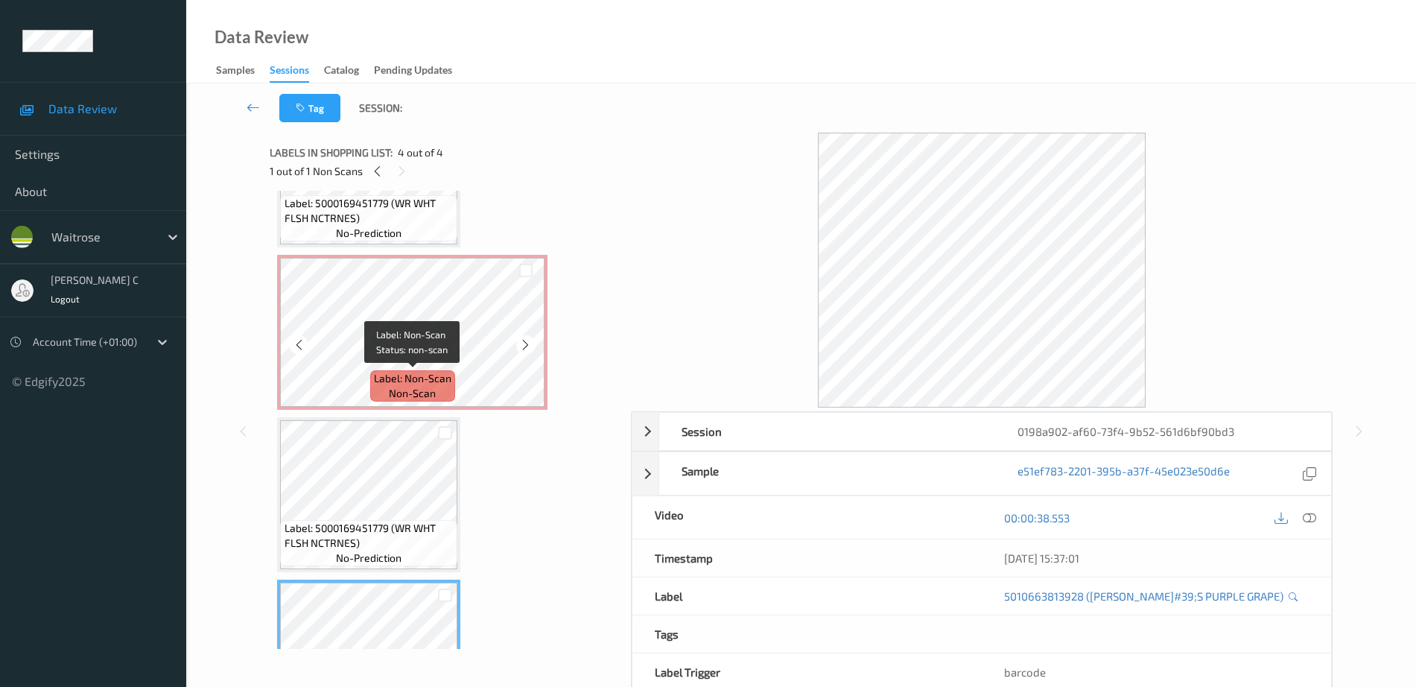
click at [392, 389] on span "non-scan" at bounding box center [412, 393] width 47 height 15
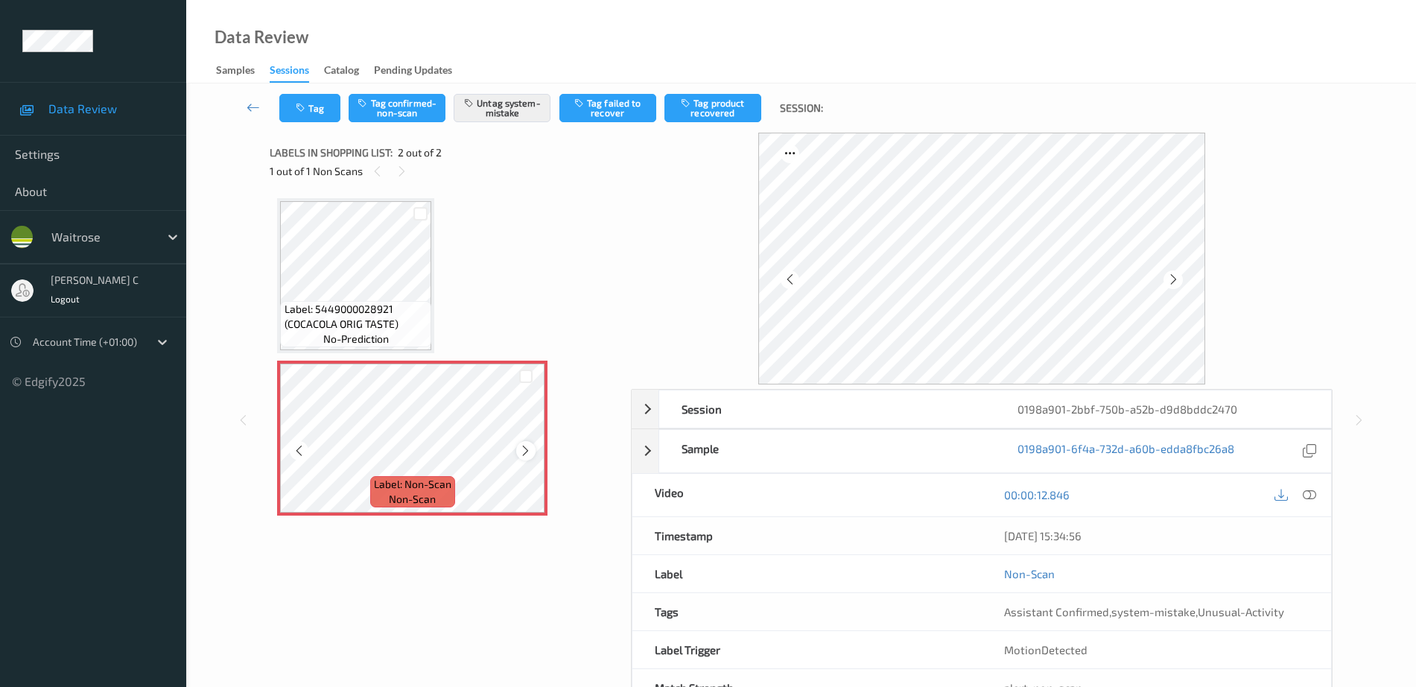
click at [530, 451] on icon at bounding box center [525, 450] width 13 height 13
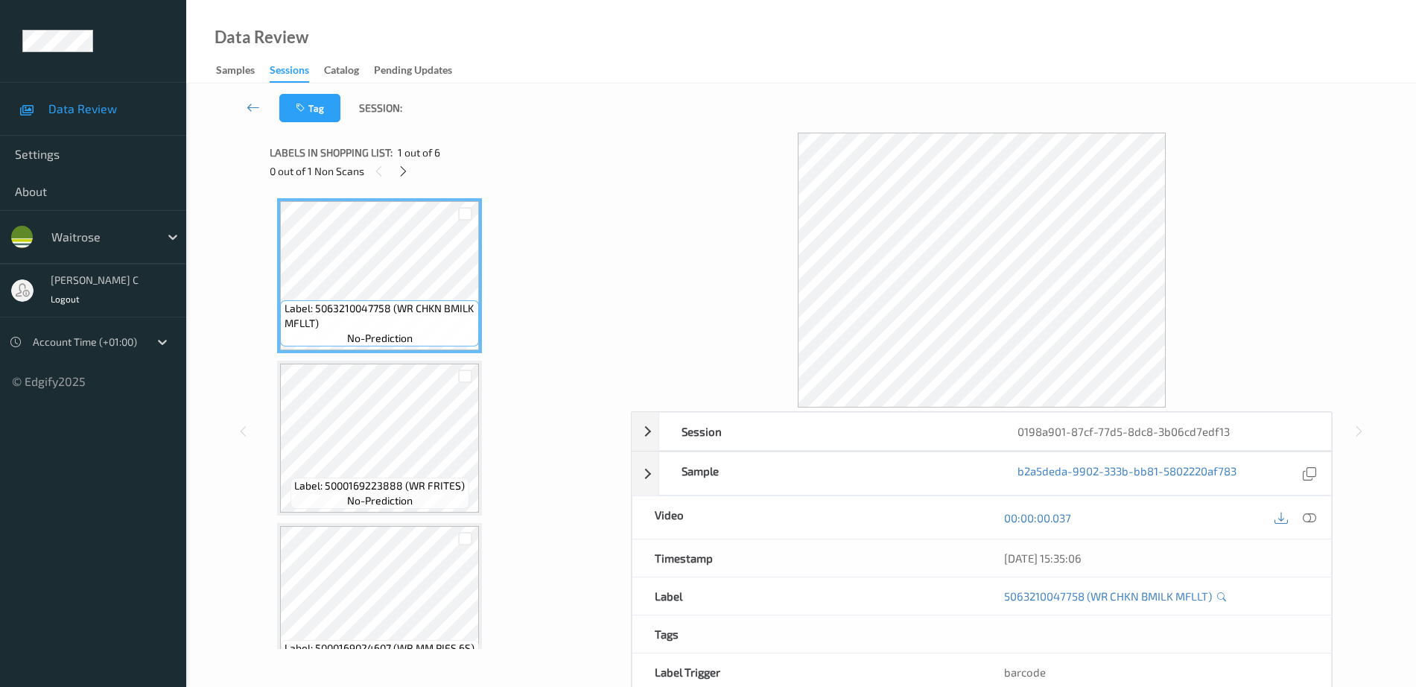
click at [616, 94] on div "Tag Session:" at bounding box center [801, 107] width 1169 height 49
click at [401, 171] on icon at bounding box center [403, 171] width 13 height 13
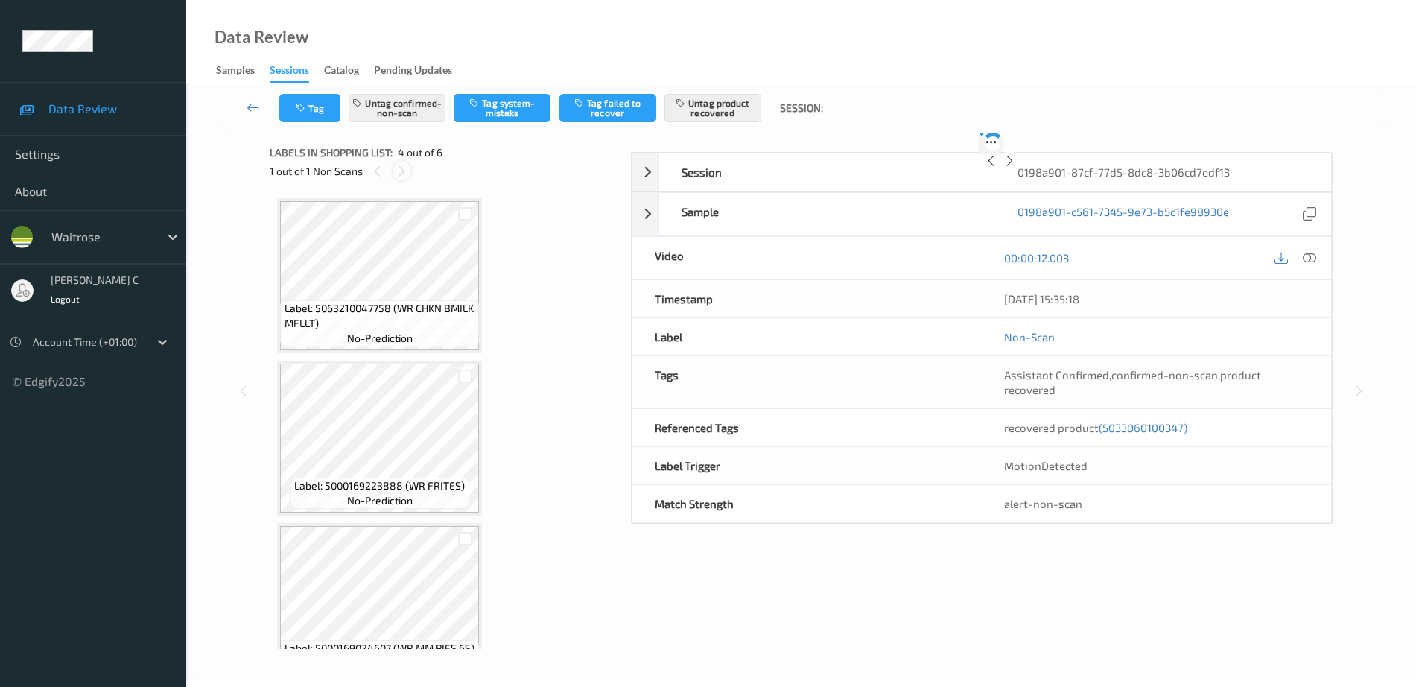
scroll to position [332, 0]
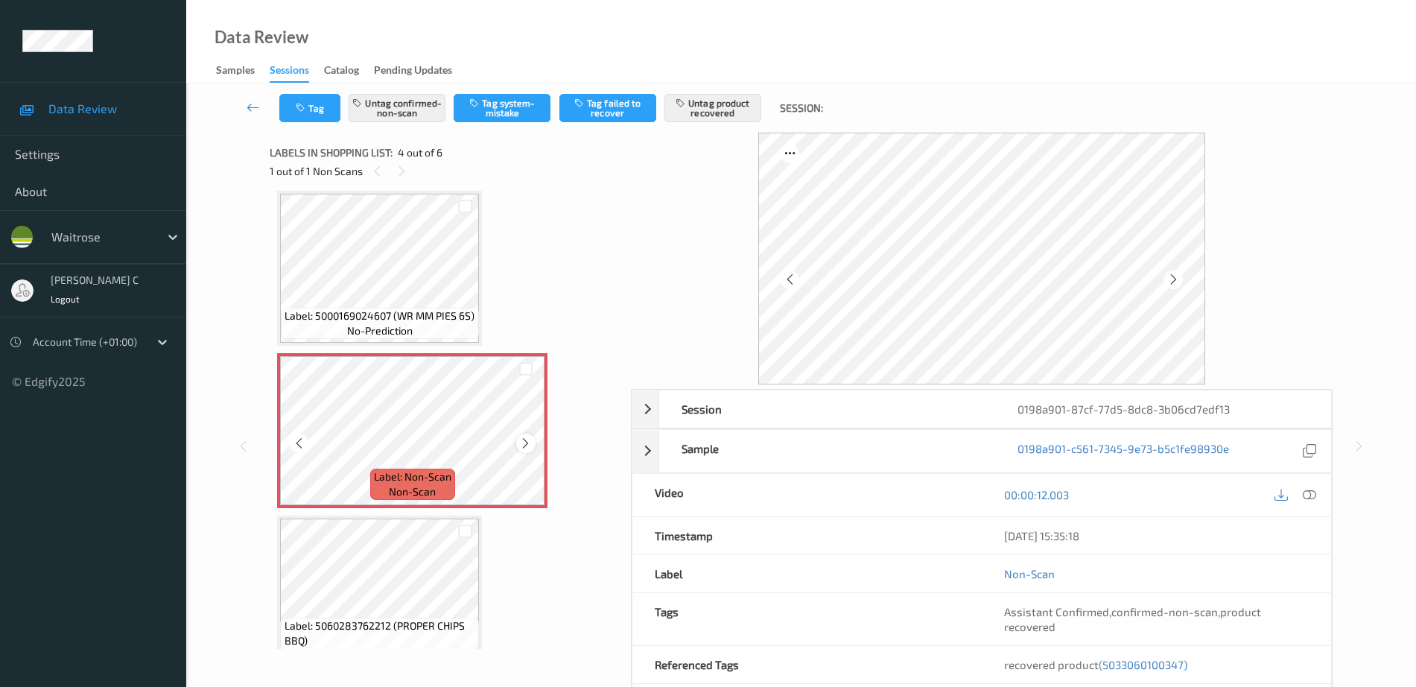
click at [521, 439] on icon at bounding box center [525, 442] width 13 height 13
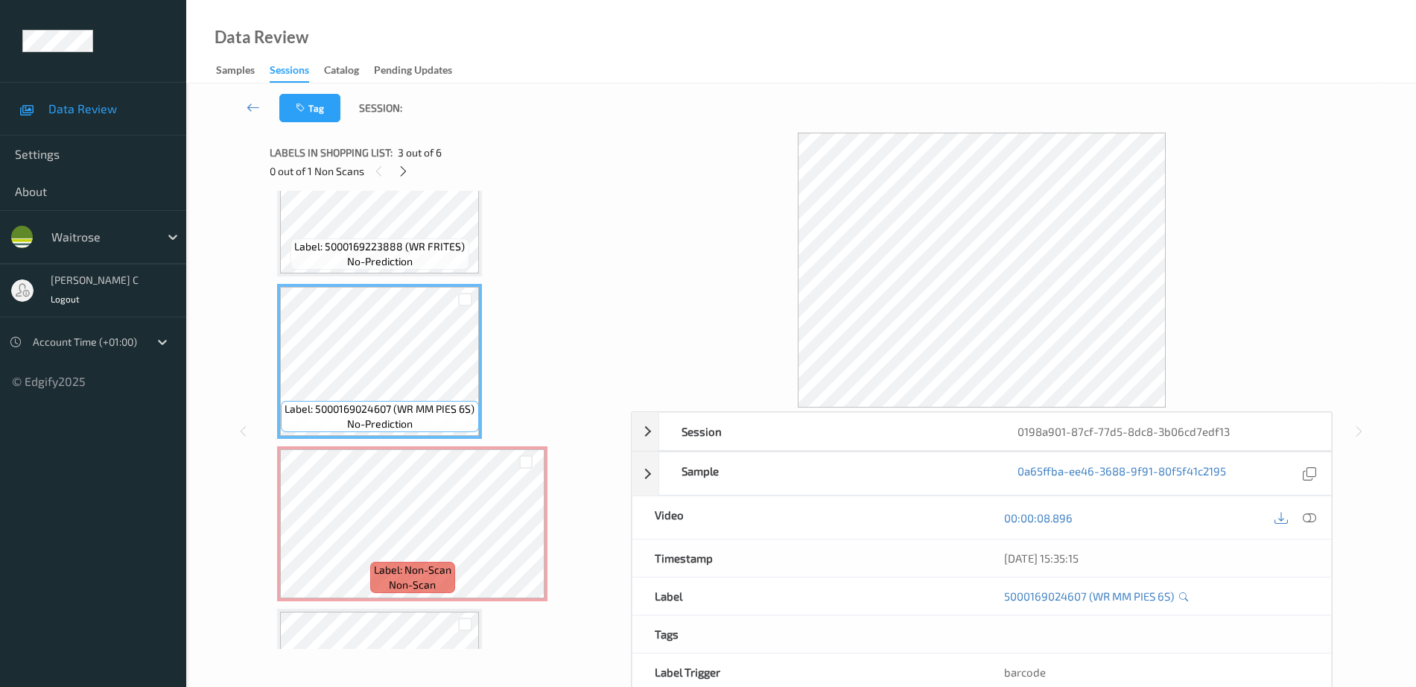
scroll to position [146, 0]
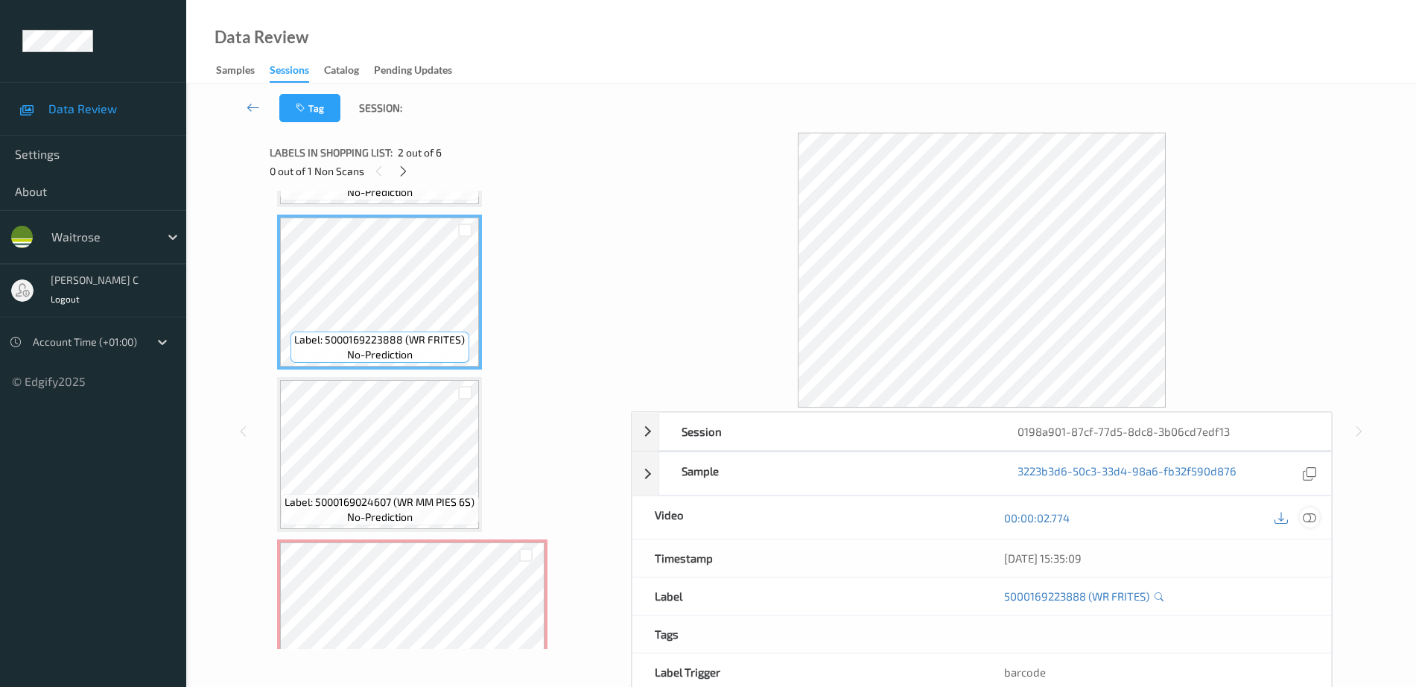
click at [1309, 519] on icon at bounding box center [1309, 517] width 13 height 13
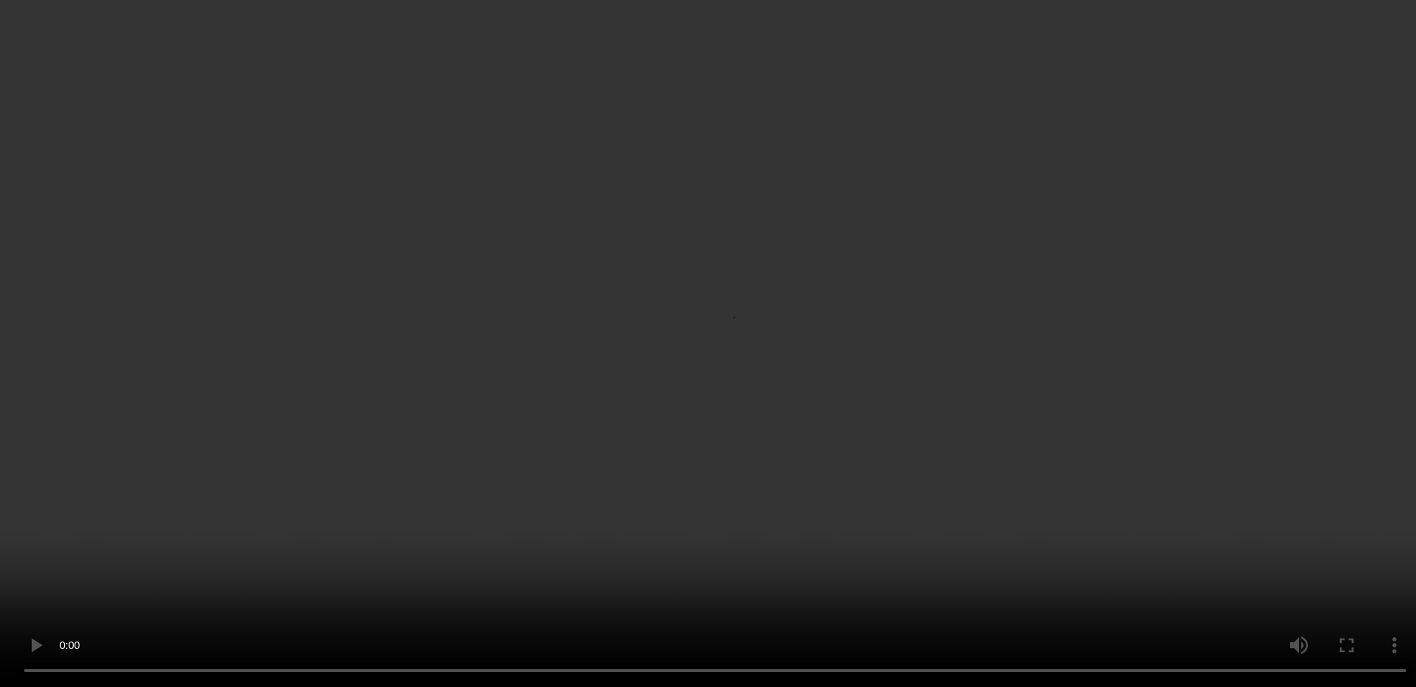
scroll to position [524, 0]
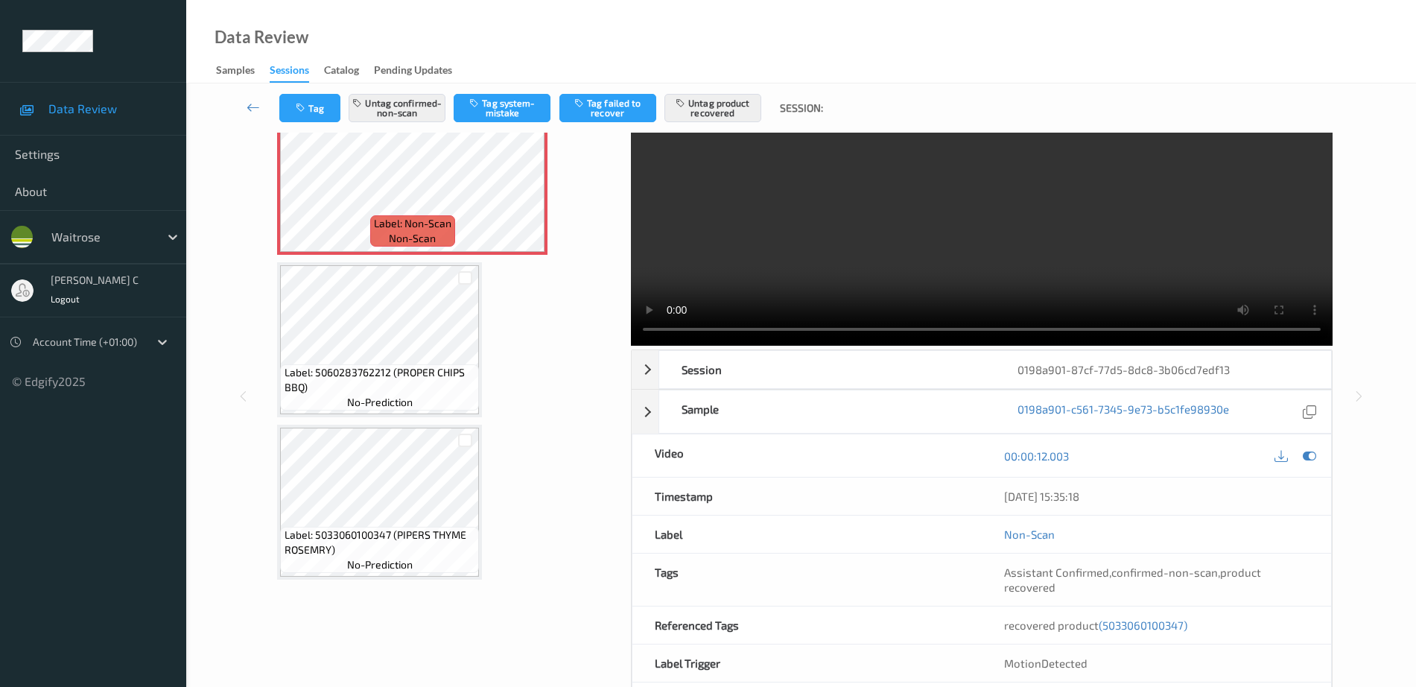
click at [385, 573] on div "Labels in shopping list: 4 out of 6 1 out of 1 Non Scans Label: 5063210047758 (…" at bounding box center [445, 396] width 351 height 650
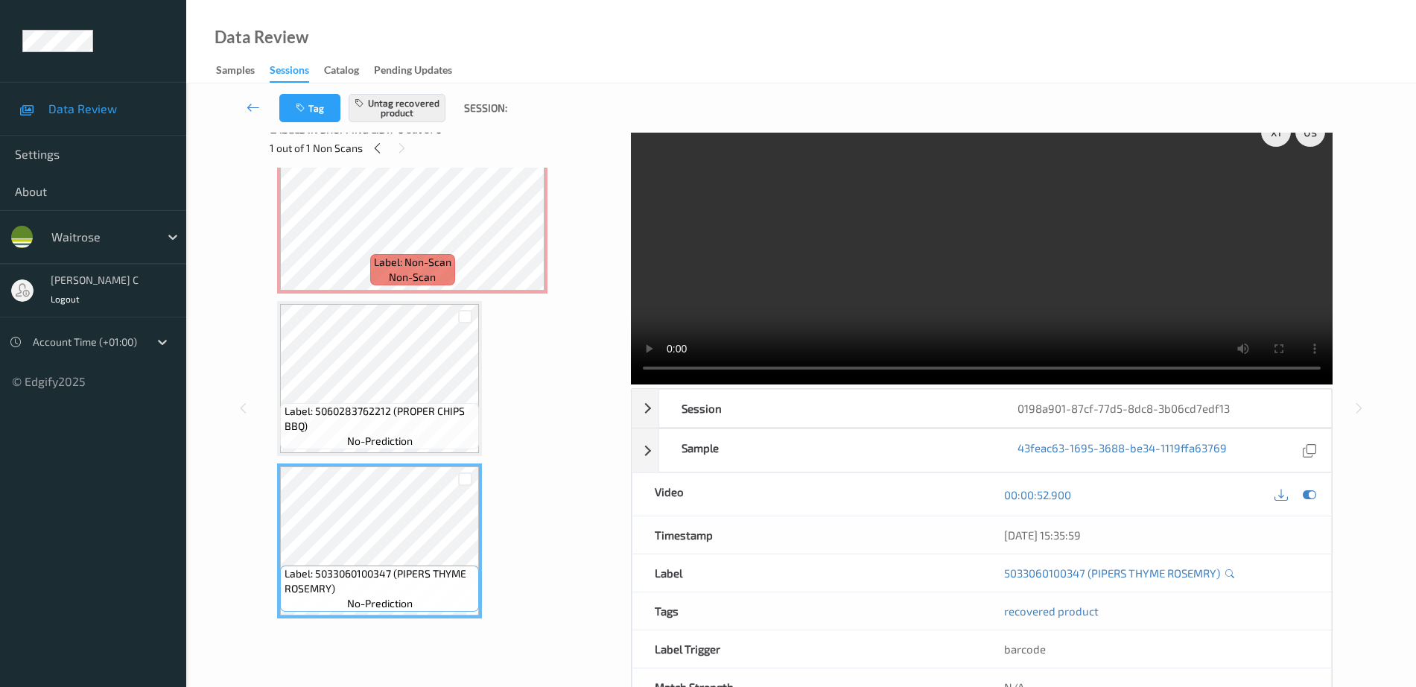
scroll to position [0, 0]
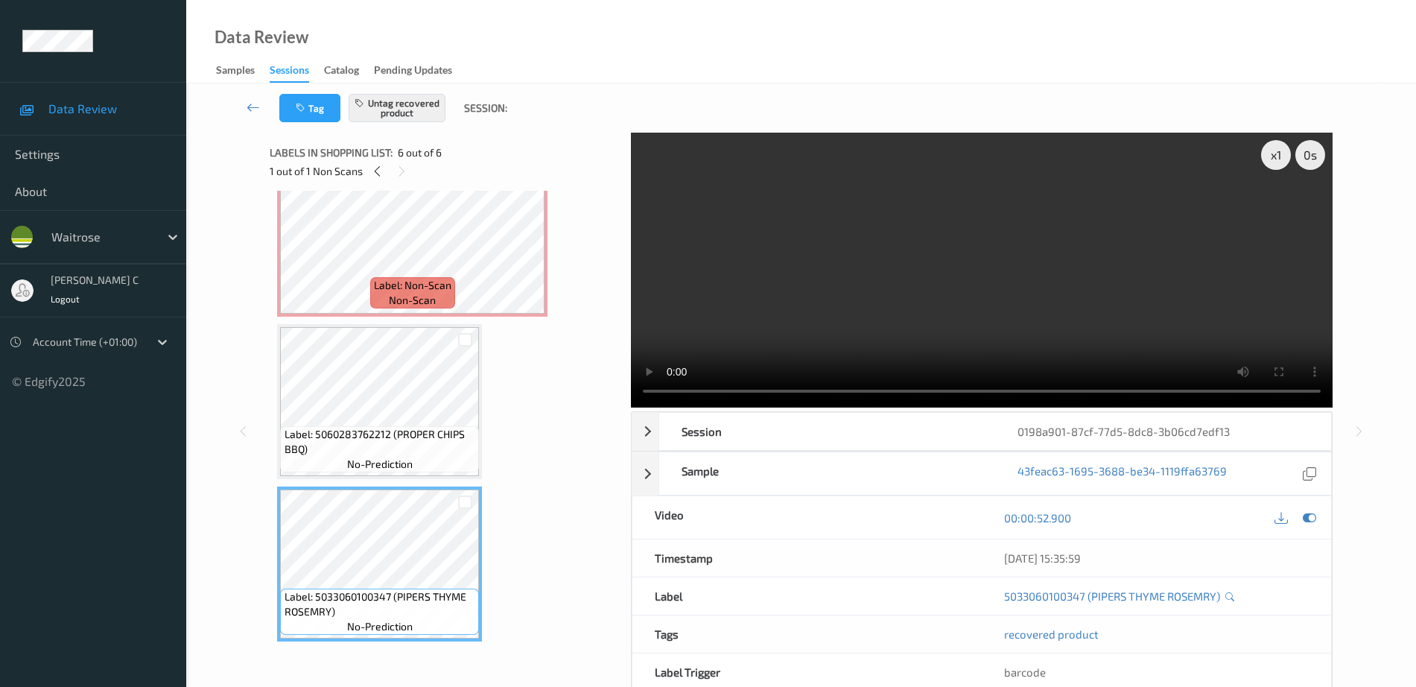
click at [455, 428] on span "Label: 5060283762212 (PROPER CHIPS BBQ)" at bounding box center [380, 442] width 191 height 30
